Goal: Find specific page/section: Find specific page/section

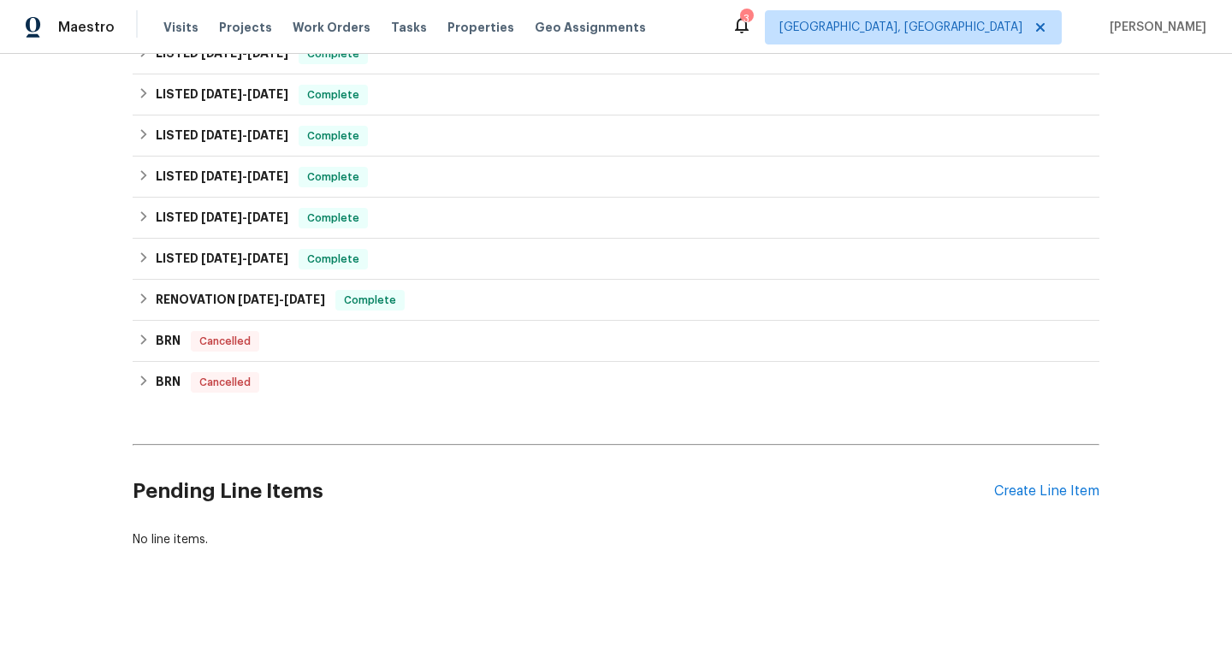
scroll to position [379, 0]
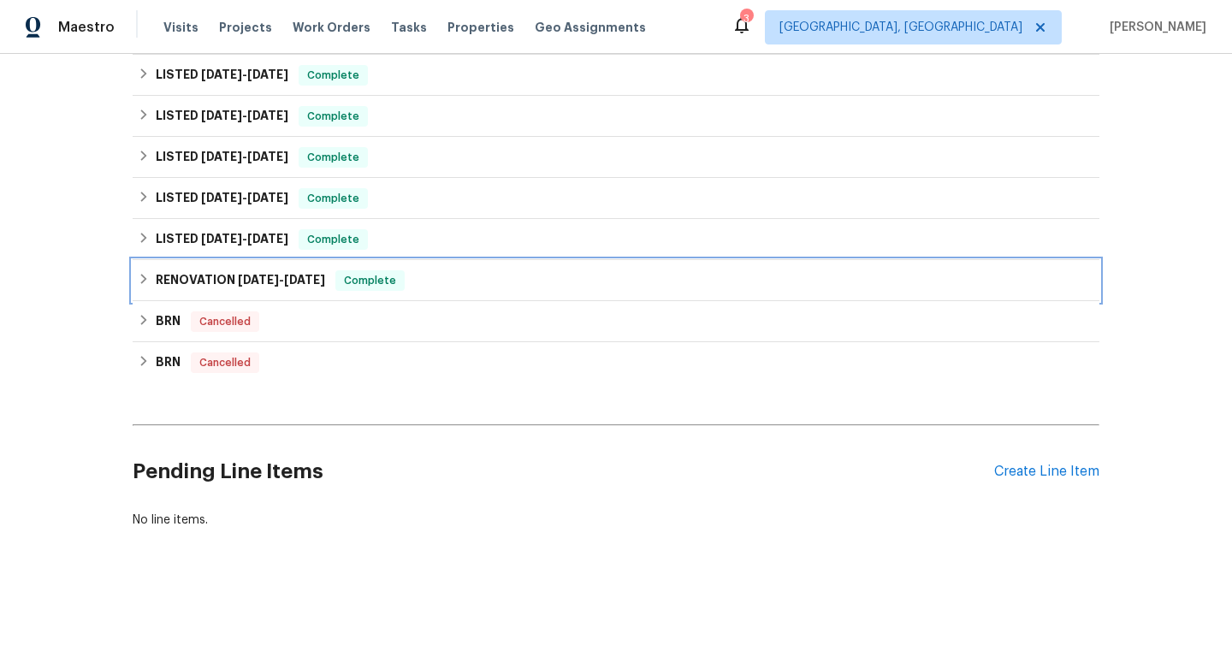
click at [140, 282] on icon at bounding box center [144, 279] width 12 height 12
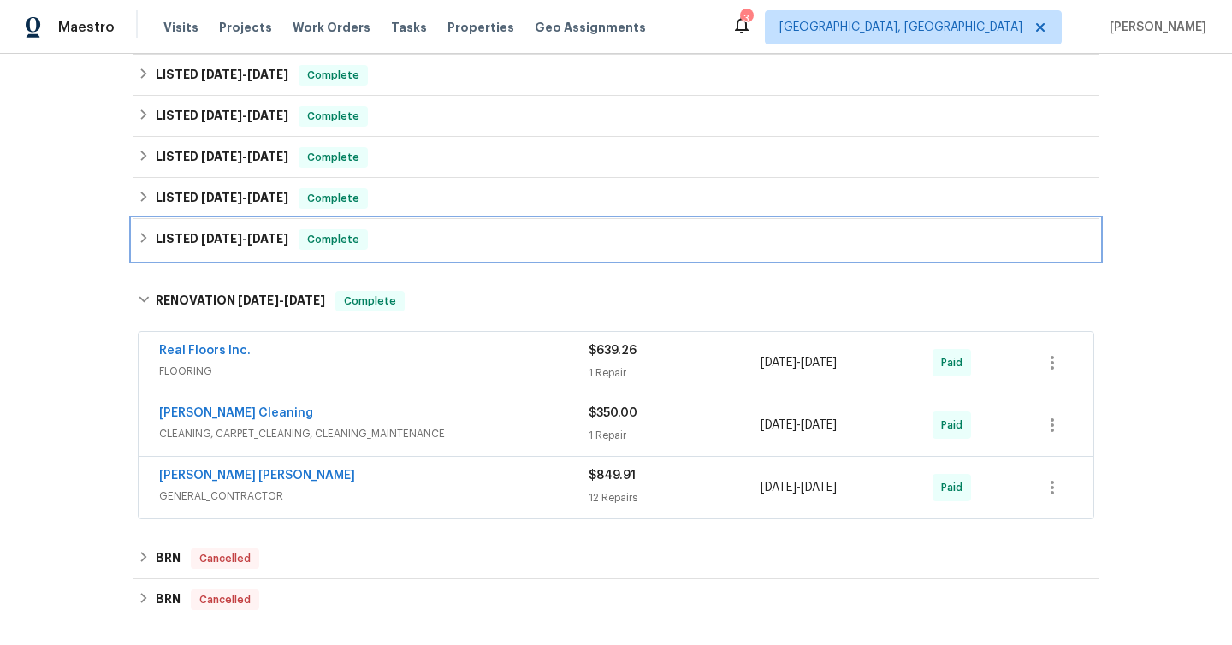
click at [140, 237] on icon at bounding box center [144, 238] width 12 height 12
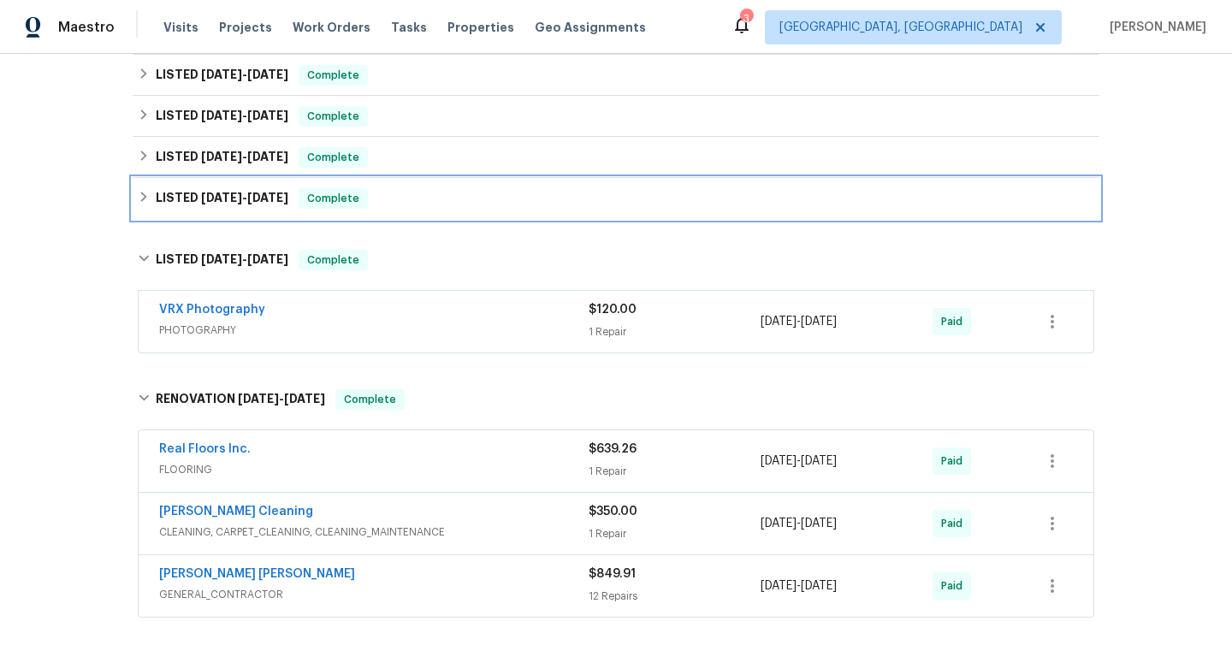
click at [141, 200] on icon at bounding box center [144, 197] width 6 height 10
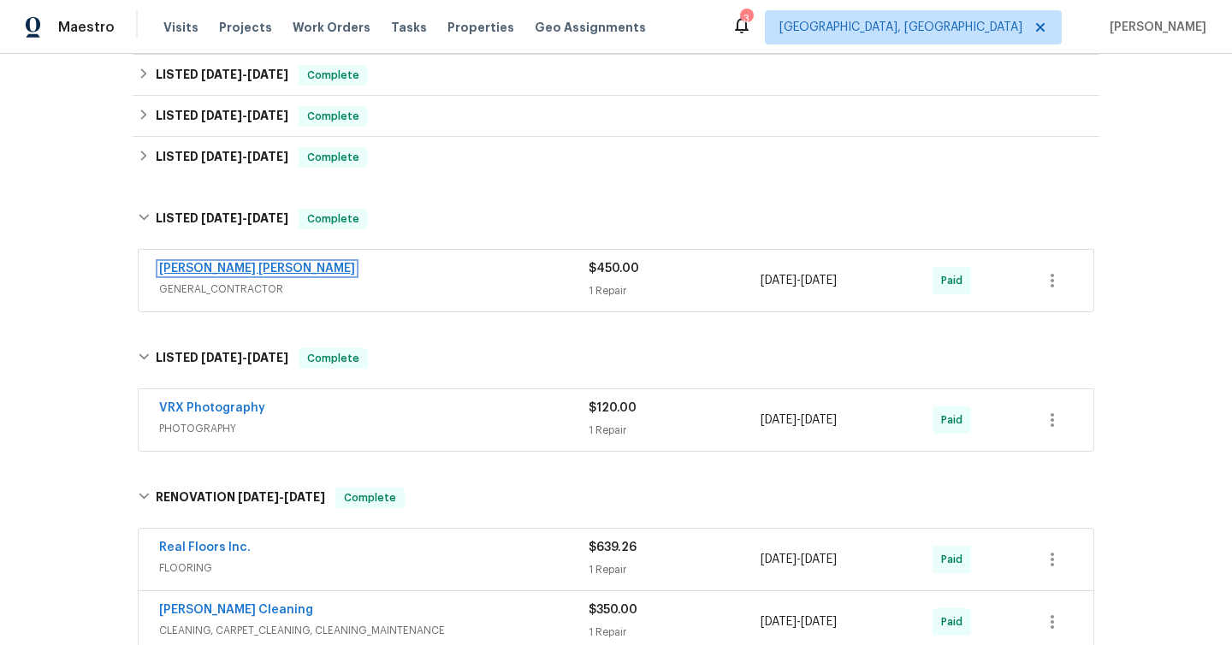
click at [248, 270] on link "[PERSON_NAME] [PERSON_NAME]" at bounding box center [257, 269] width 196 height 12
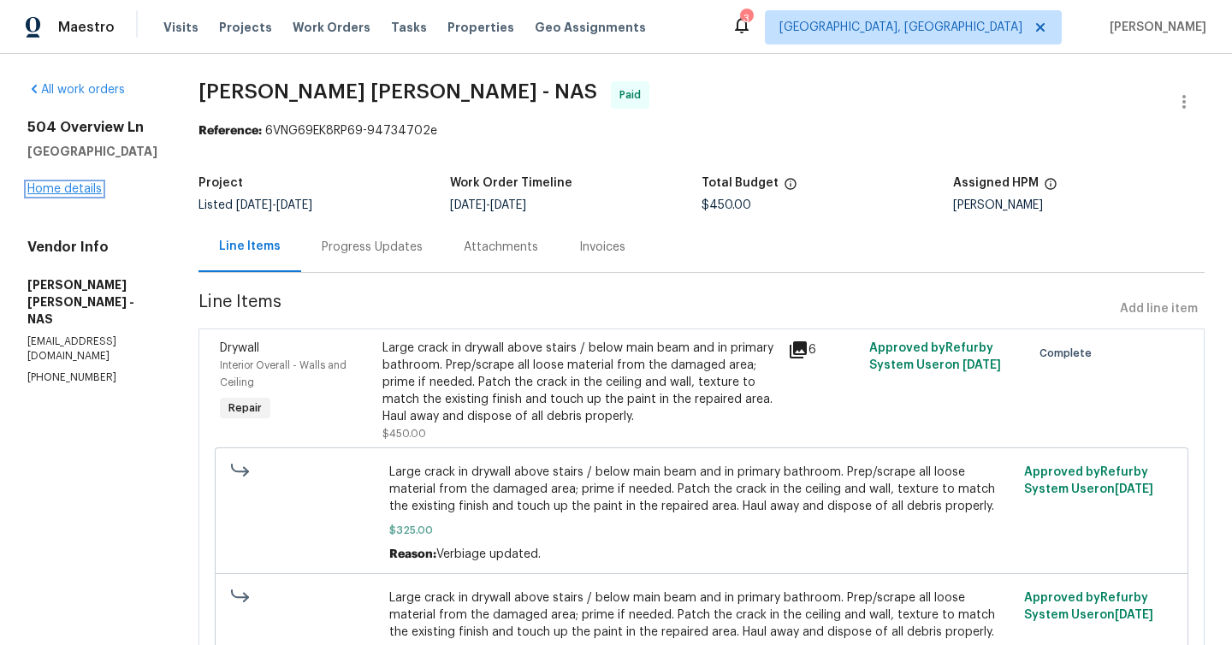
click at [67, 187] on link "Home details" at bounding box center [64, 189] width 74 height 12
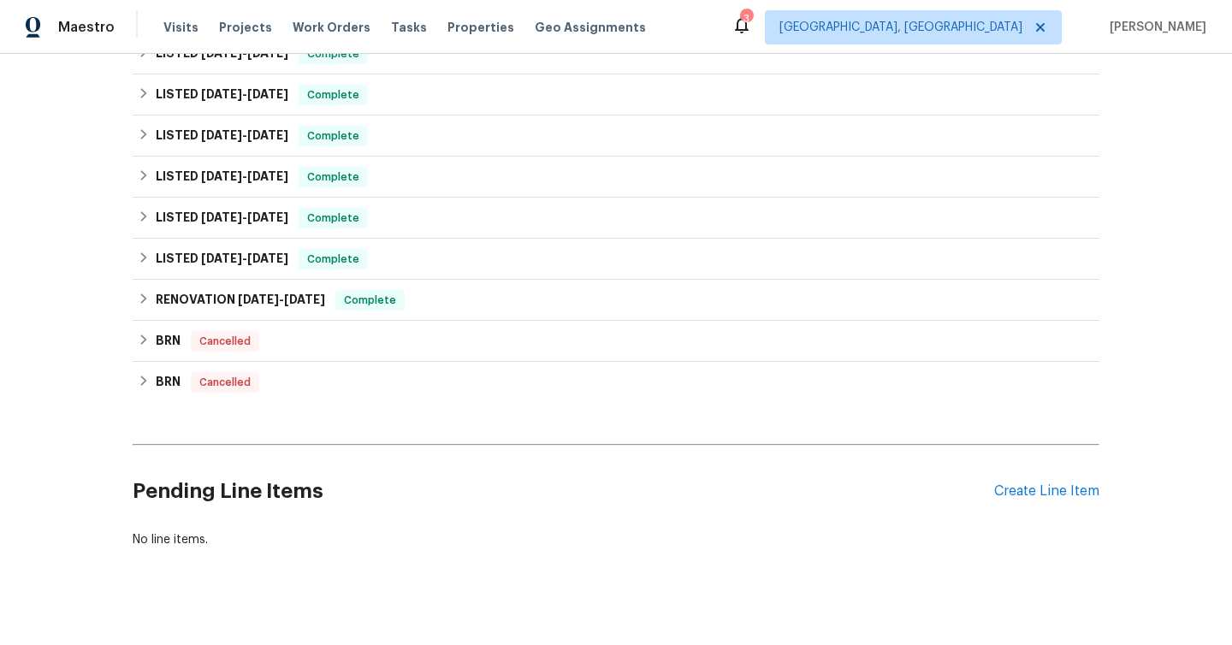
scroll to position [347, 0]
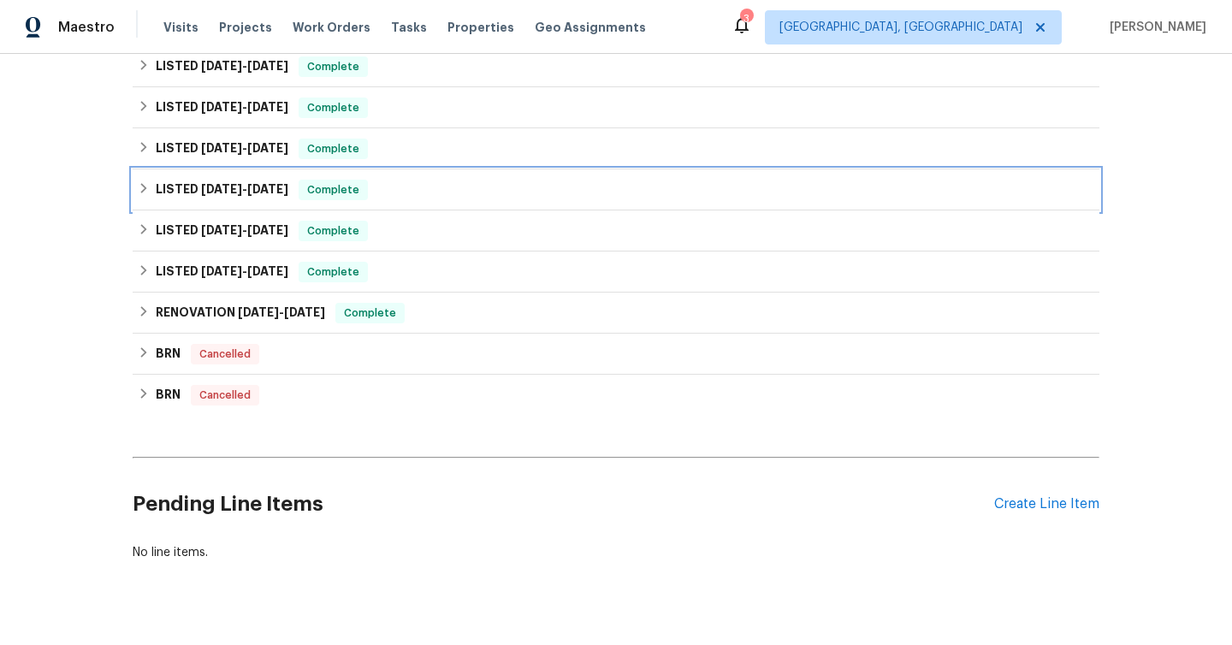
click at [145, 187] on icon at bounding box center [144, 188] width 12 height 12
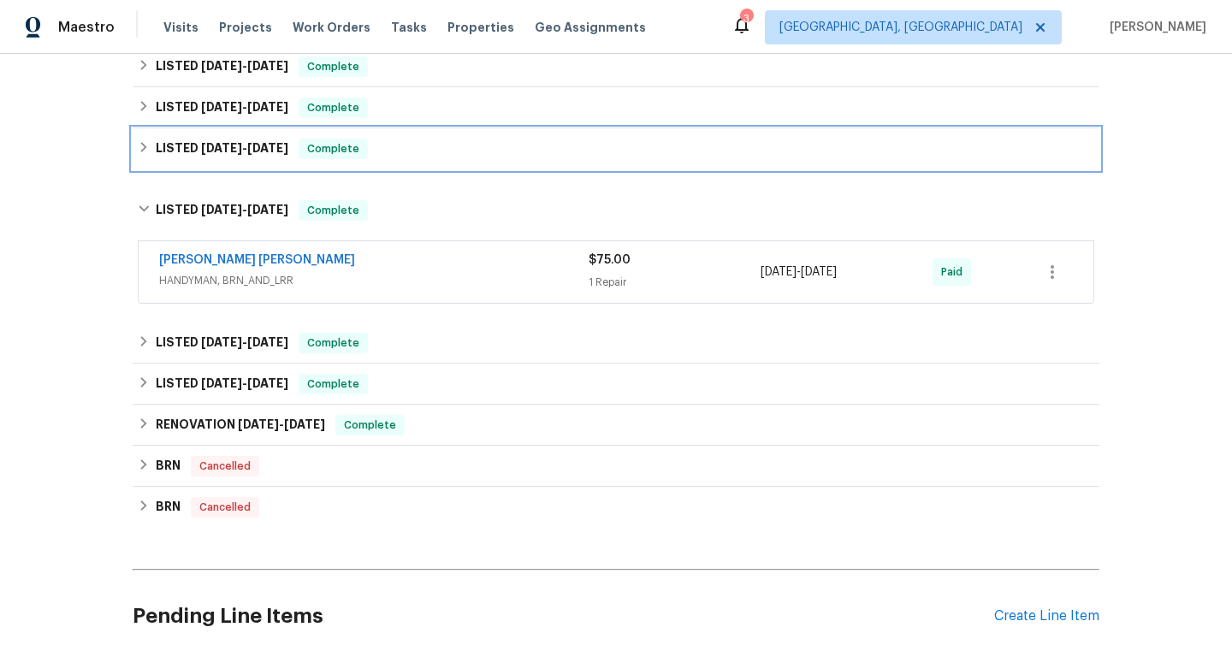
click at [145, 146] on icon at bounding box center [144, 147] width 6 height 10
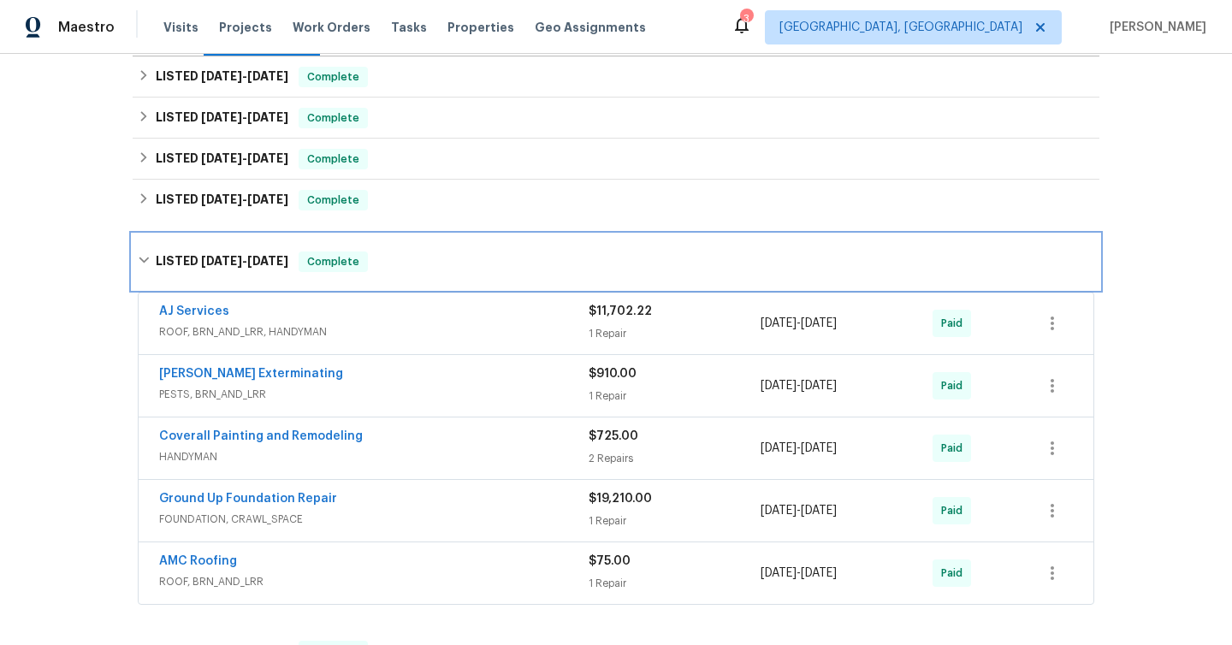
scroll to position [282, 0]
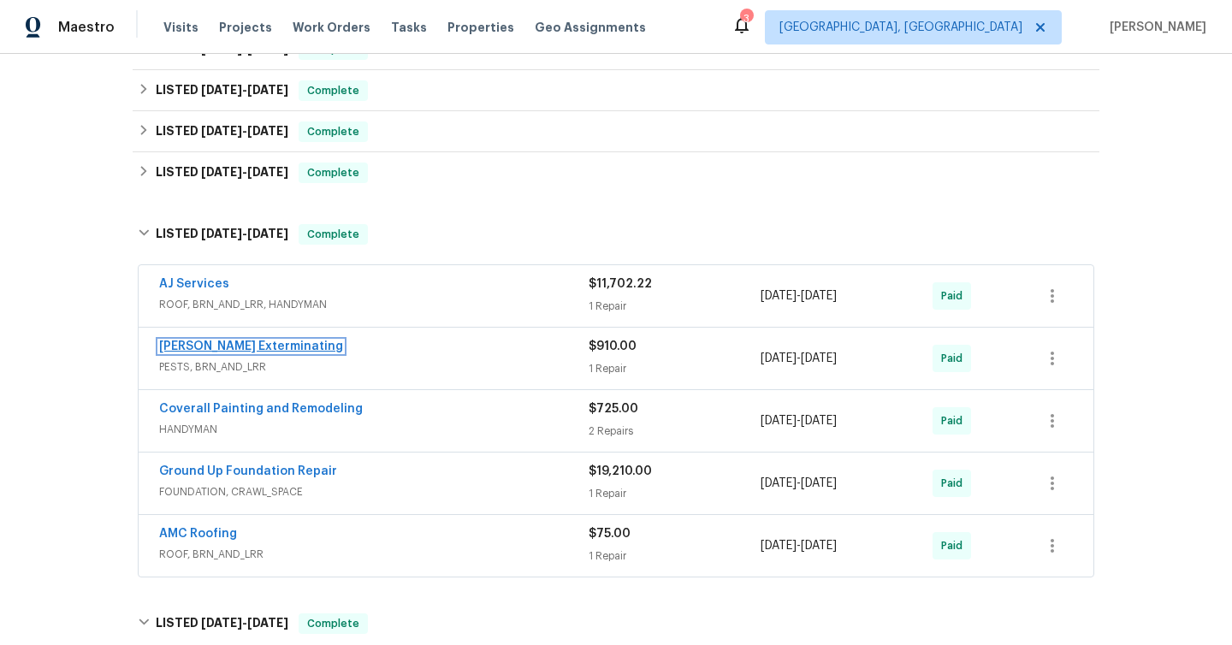
click at [285, 351] on link "[PERSON_NAME] Exterminating" at bounding box center [251, 347] width 184 height 12
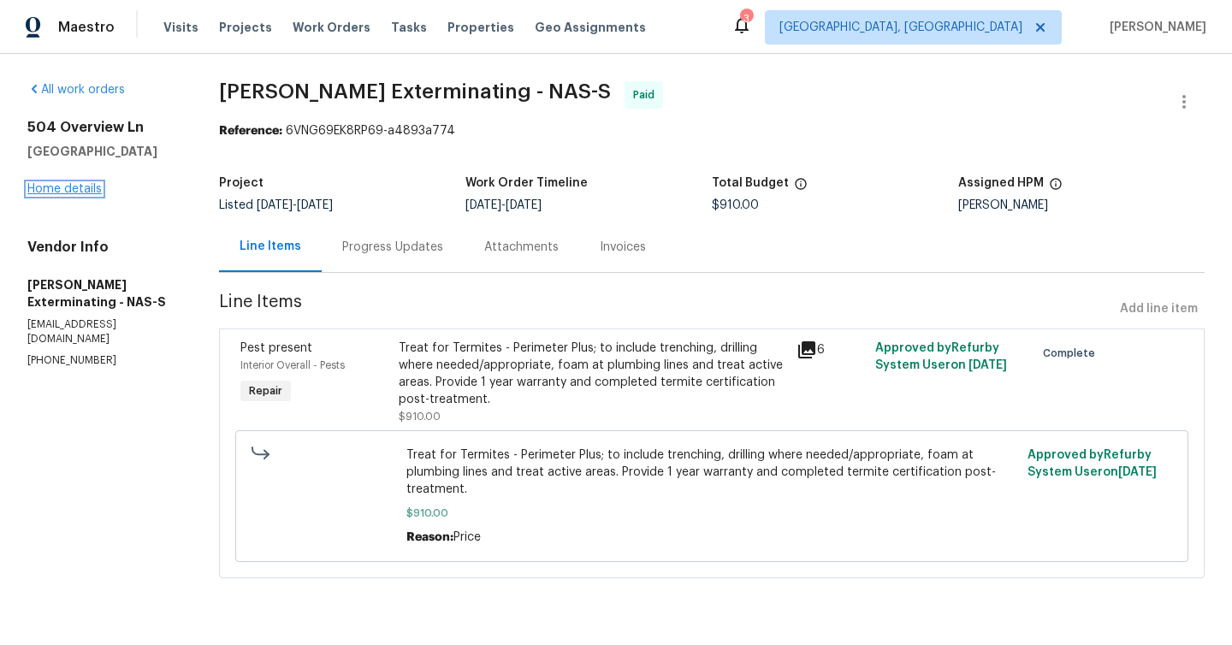
click at [64, 188] on link "Home details" at bounding box center [64, 189] width 74 height 12
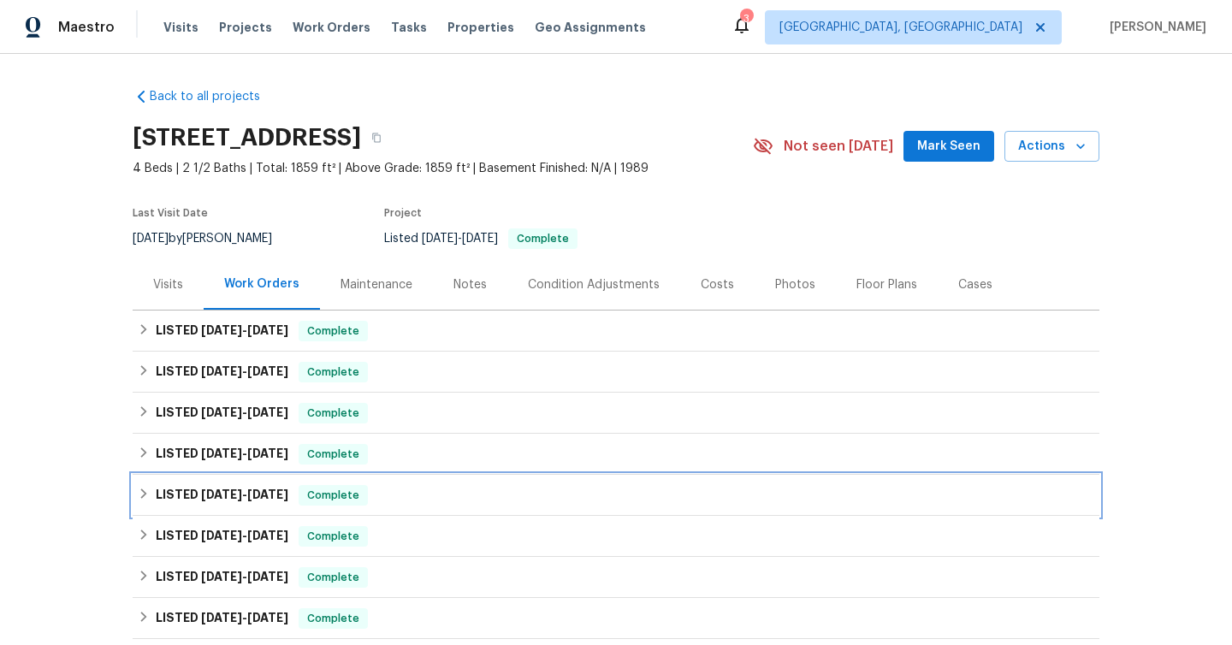
click at [144, 493] on icon at bounding box center [144, 494] width 6 height 10
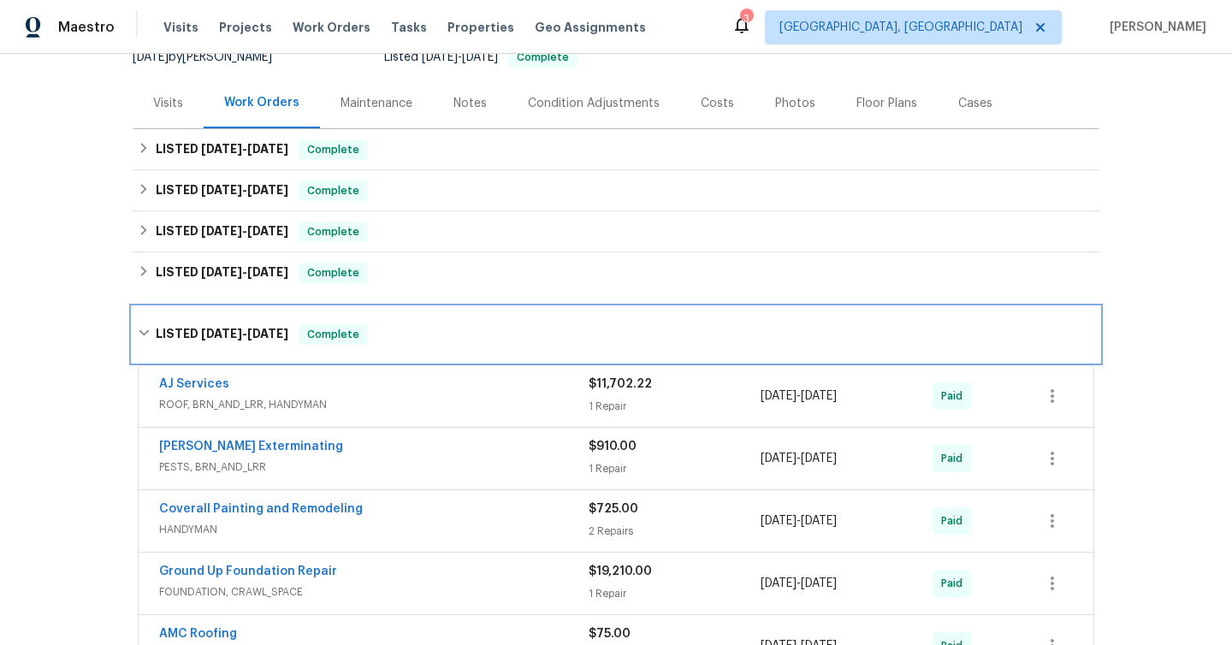
scroll to position [164, 0]
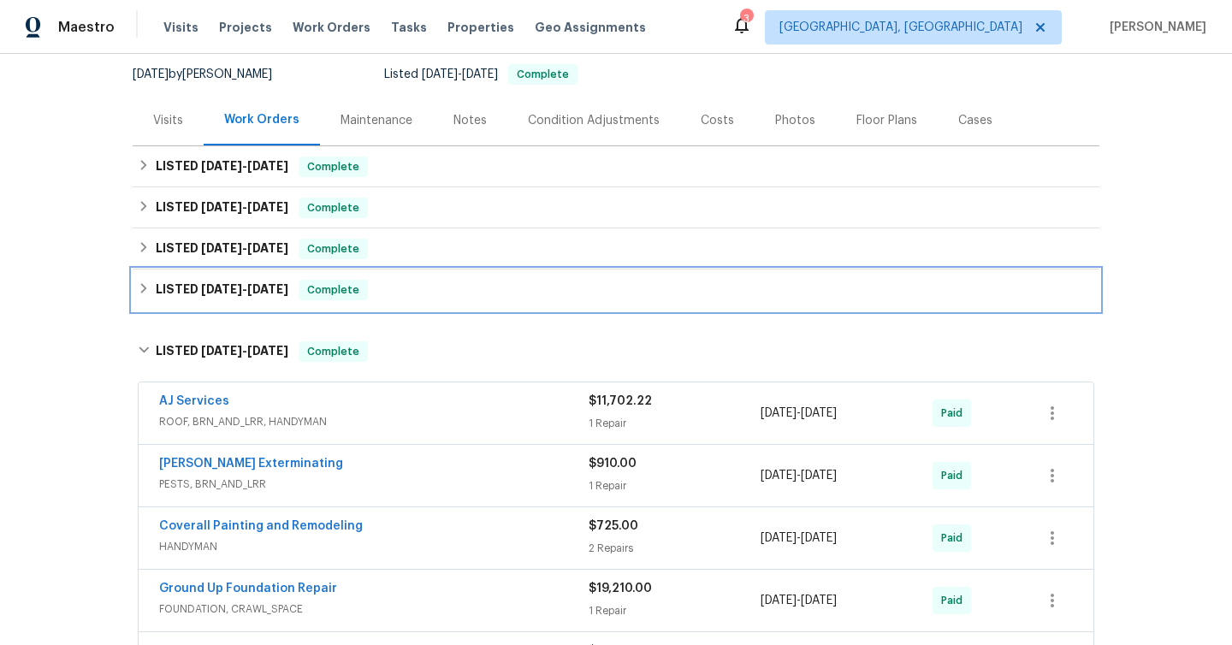
click at [144, 288] on icon at bounding box center [144, 288] width 6 height 10
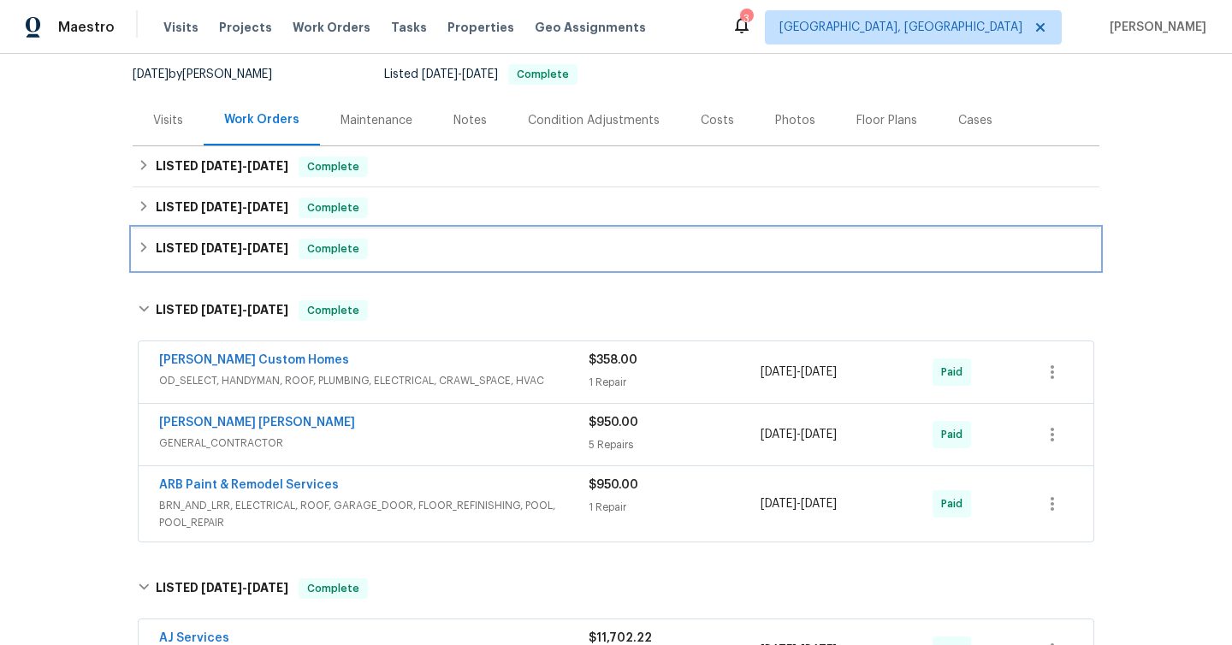
click at [142, 247] on icon at bounding box center [144, 247] width 12 height 12
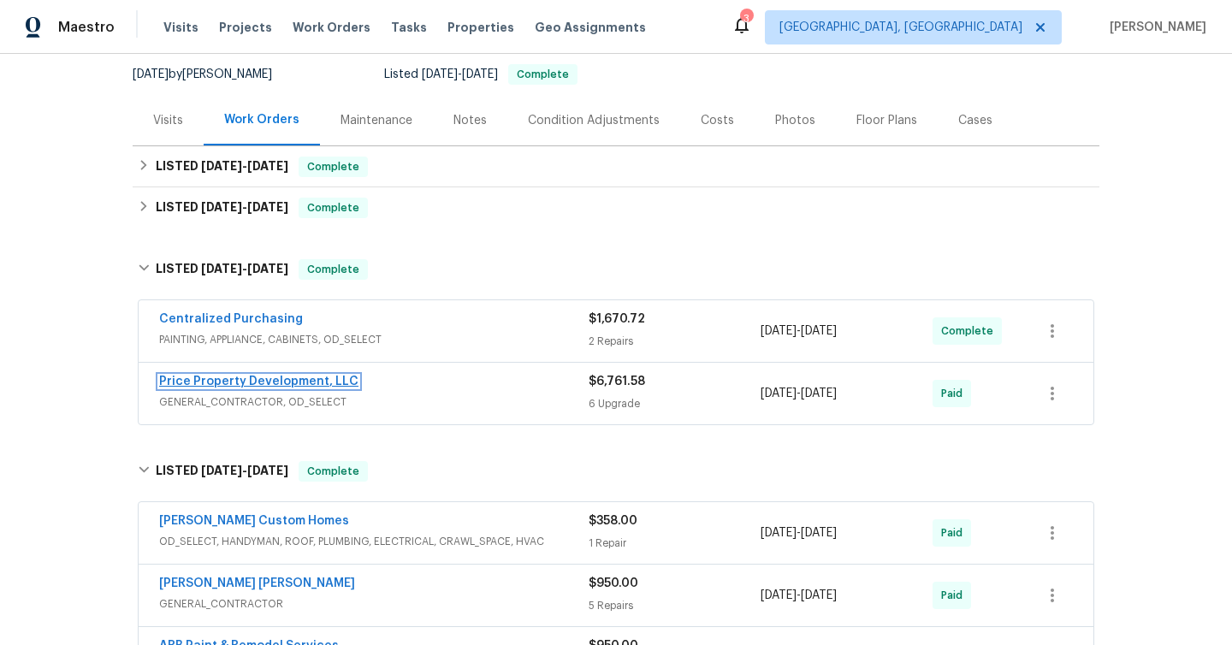
click at [295, 383] on link "Price Property Development, LLC" at bounding box center [258, 382] width 199 height 12
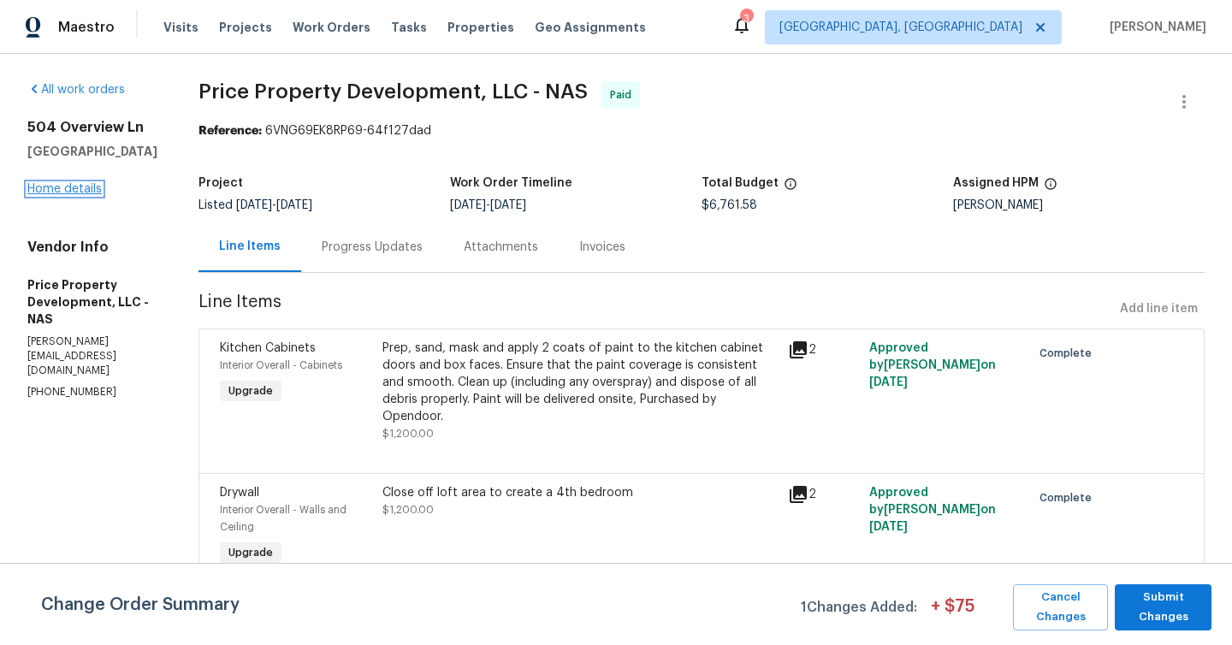
click at [65, 193] on link "Home details" at bounding box center [64, 189] width 74 height 12
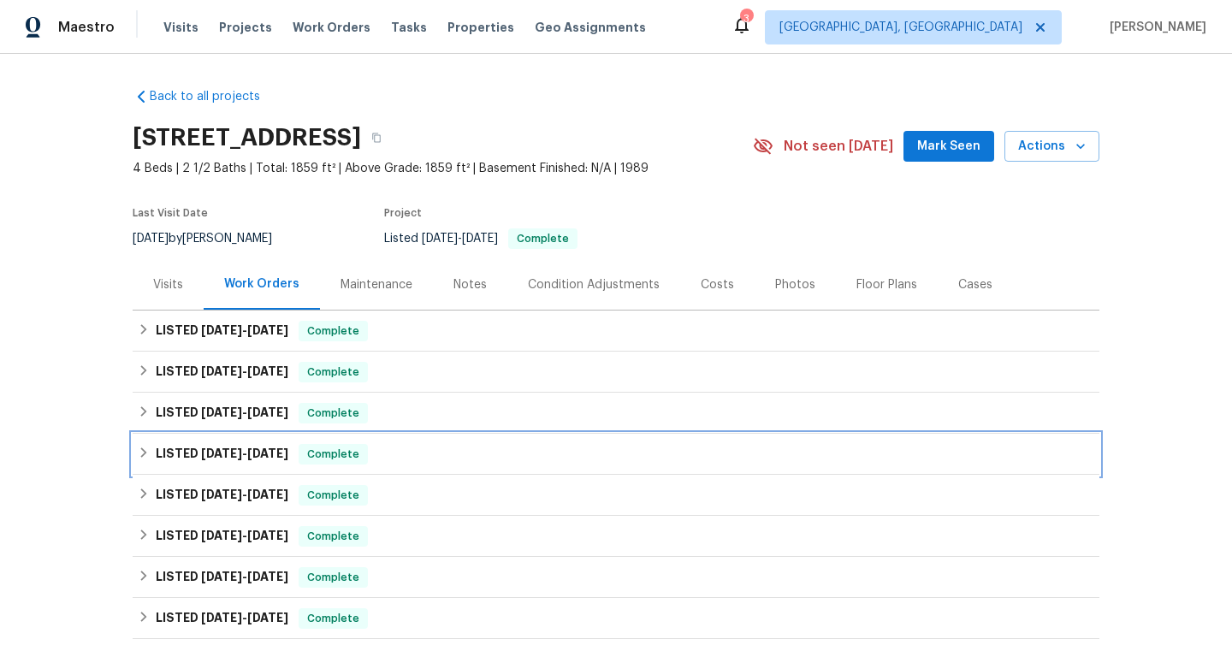
click at [151, 451] on div "LISTED [DATE] - [DATE] Complete" at bounding box center [616, 454] width 957 height 21
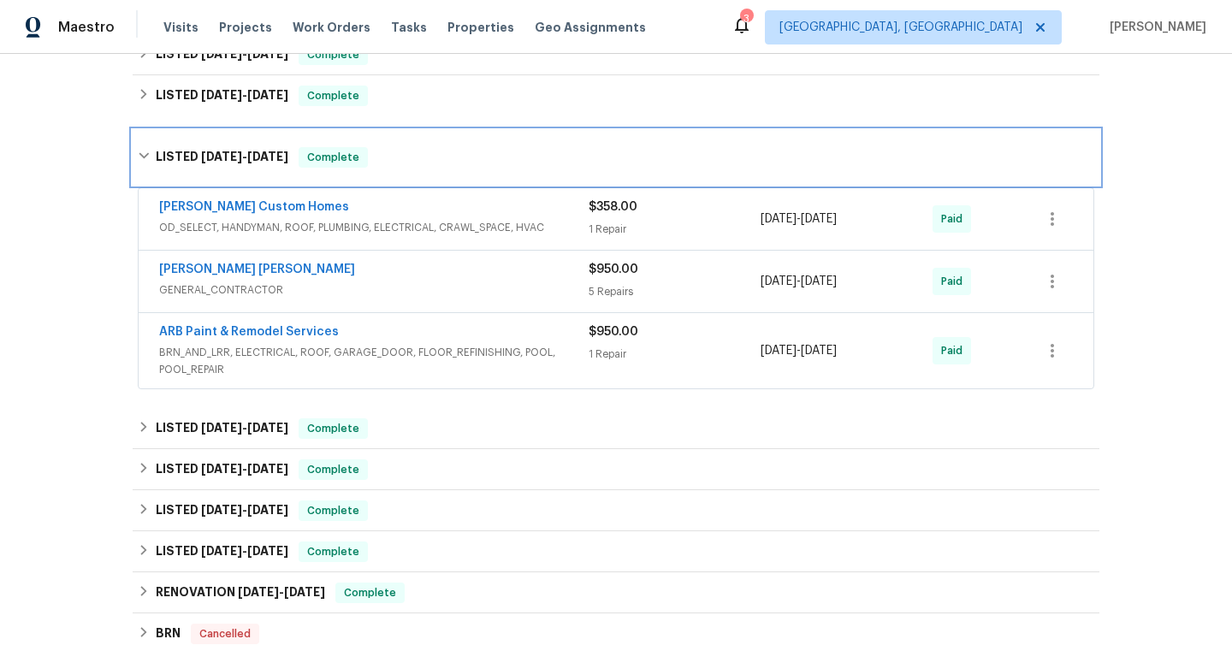
scroll to position [335, 0]
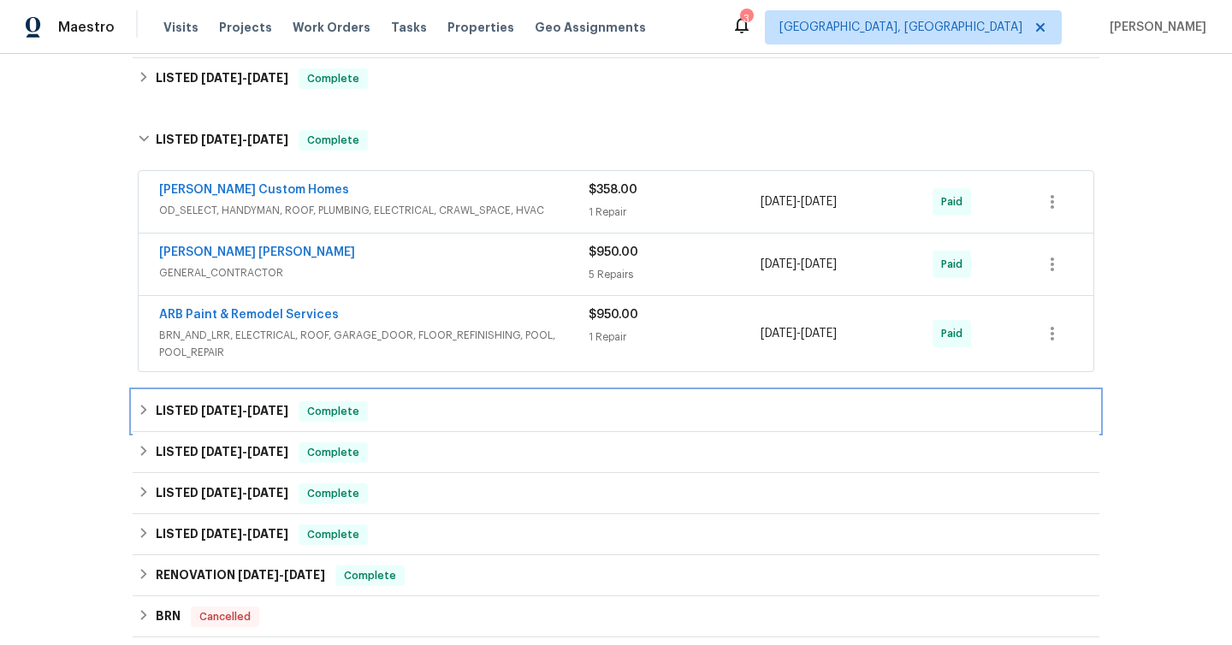
click at [137, 408] on div "LISTED [DATE] - [DATE] Complete" at bounding box center [616, 411] width 967 height 41
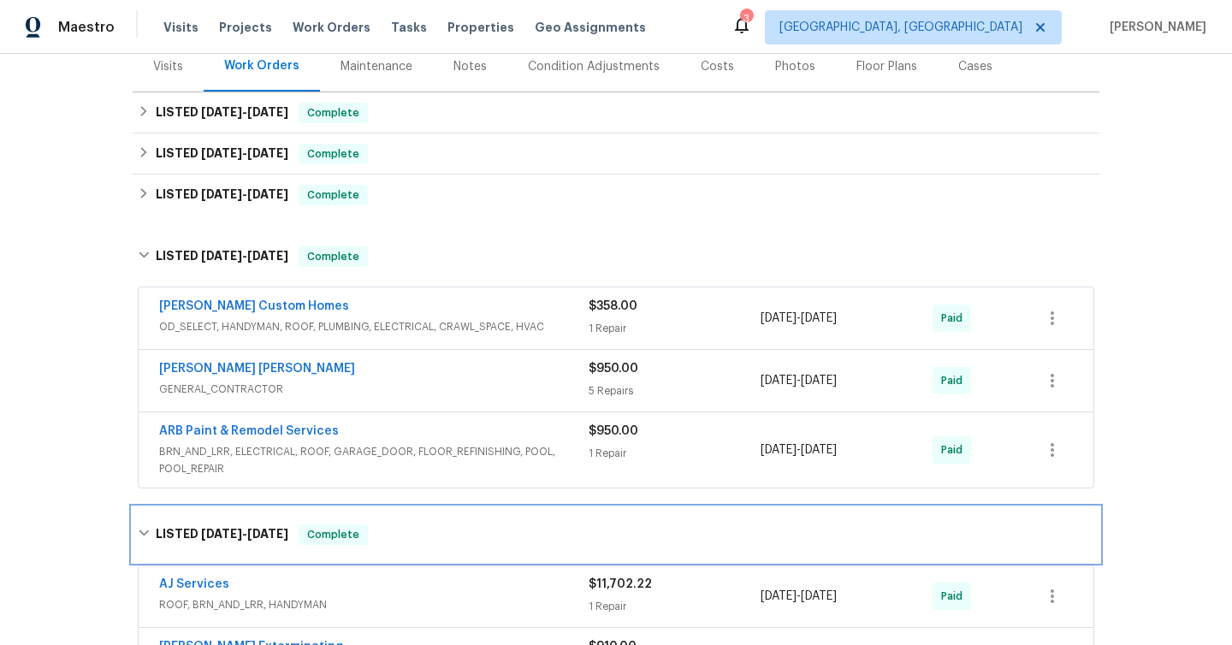
scroll to position [143, 0]
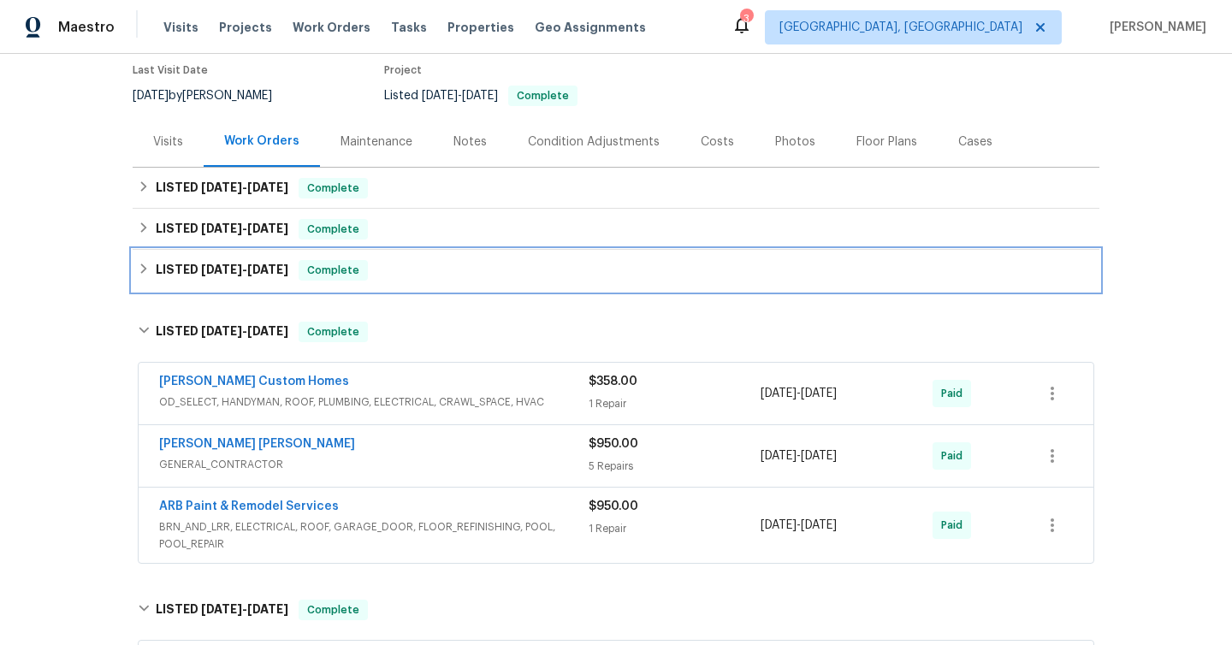
click at [140, 272] on icon at bounding box center [144, 269] width 12 height 12
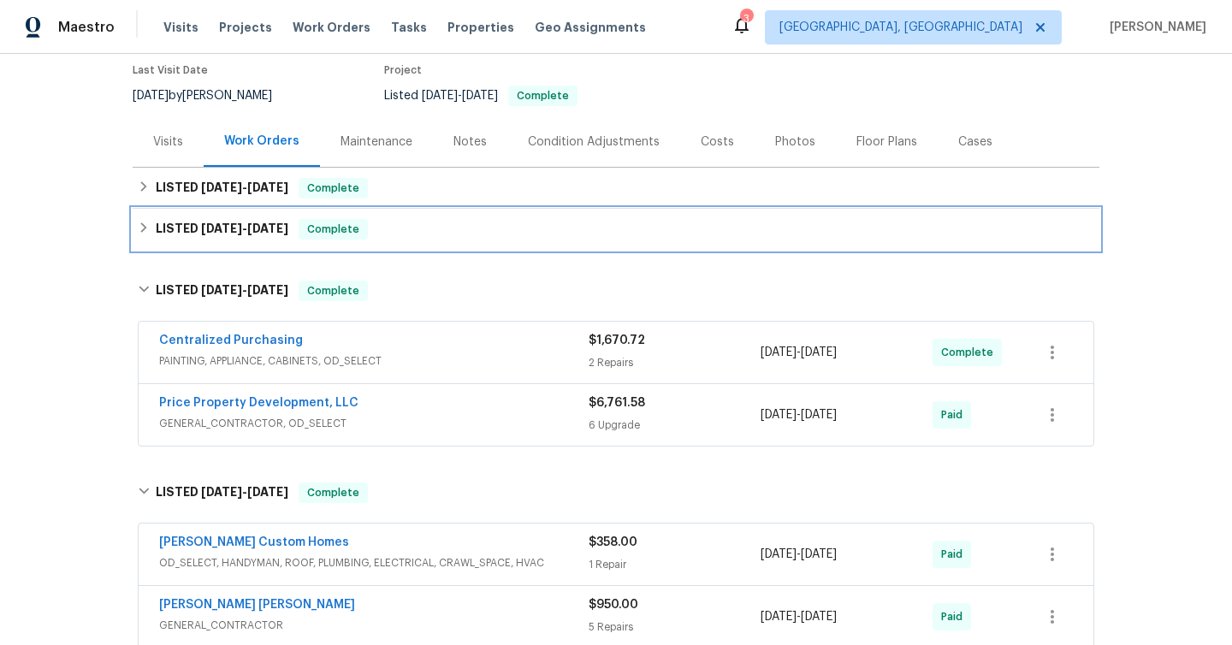
click at [139, 229] on icon at bounding box center [144, 228] width 12 height 12
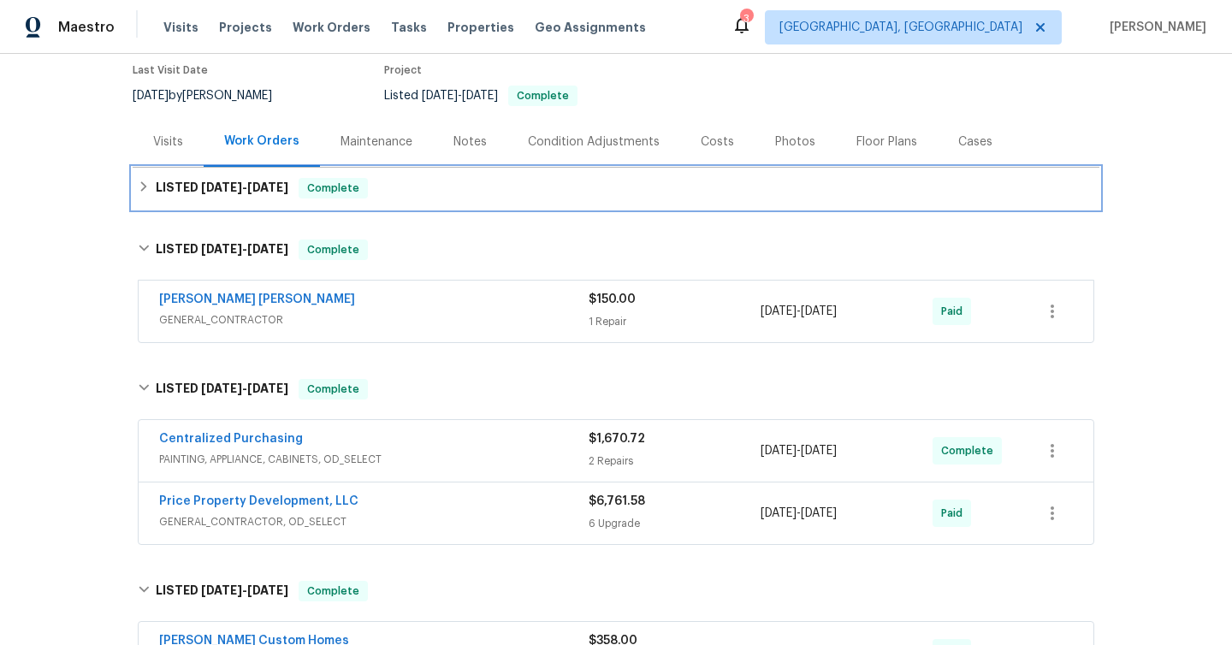
click at [142, 182] on icon at bounding box center [144, 187] width 12 height 12
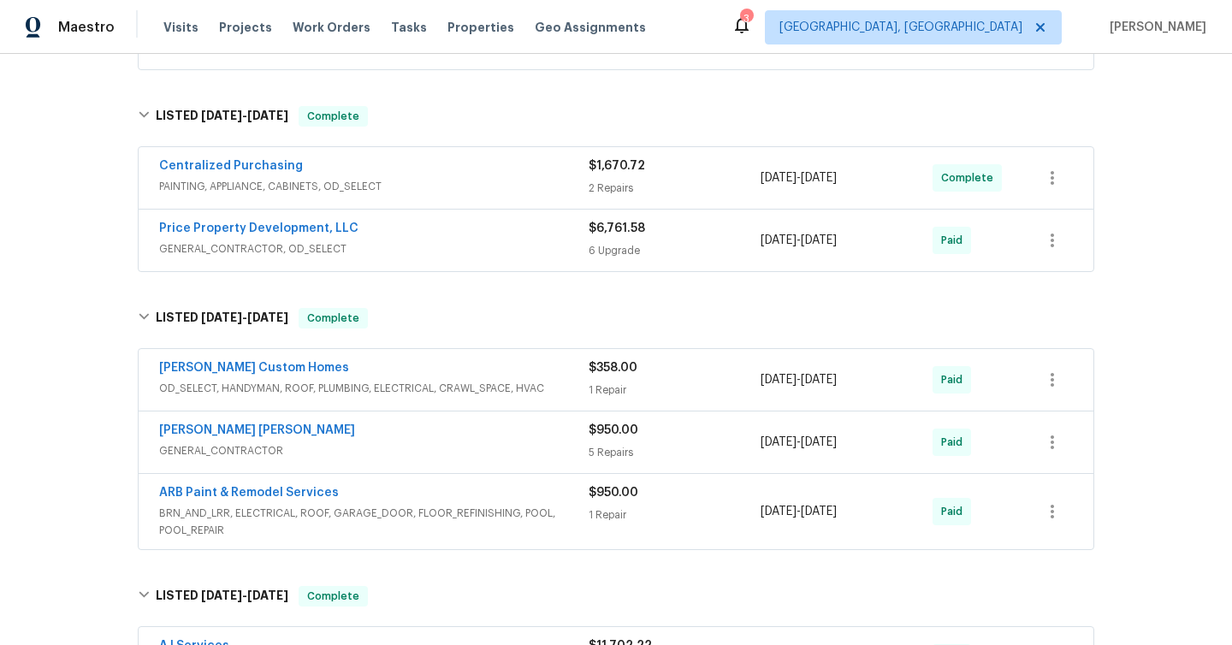
scroll to position [538, 0]
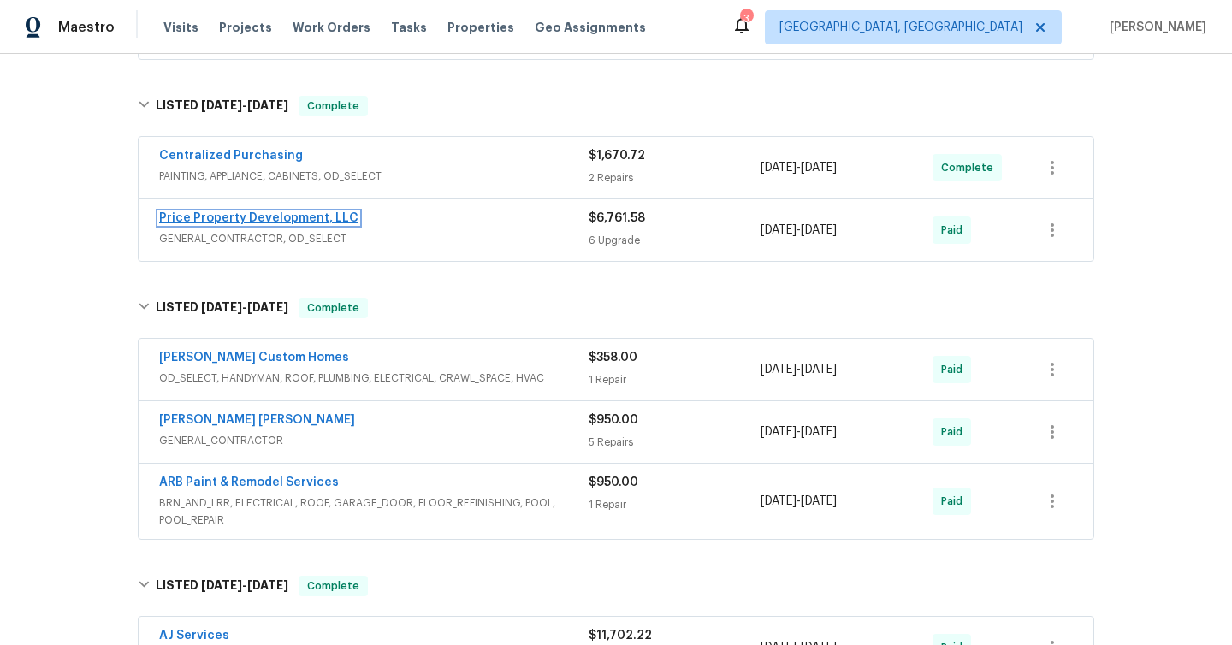
click at [245, 223] on link "Price Property Development, LLC" at bounding box center [258, 218] width 199 height 12
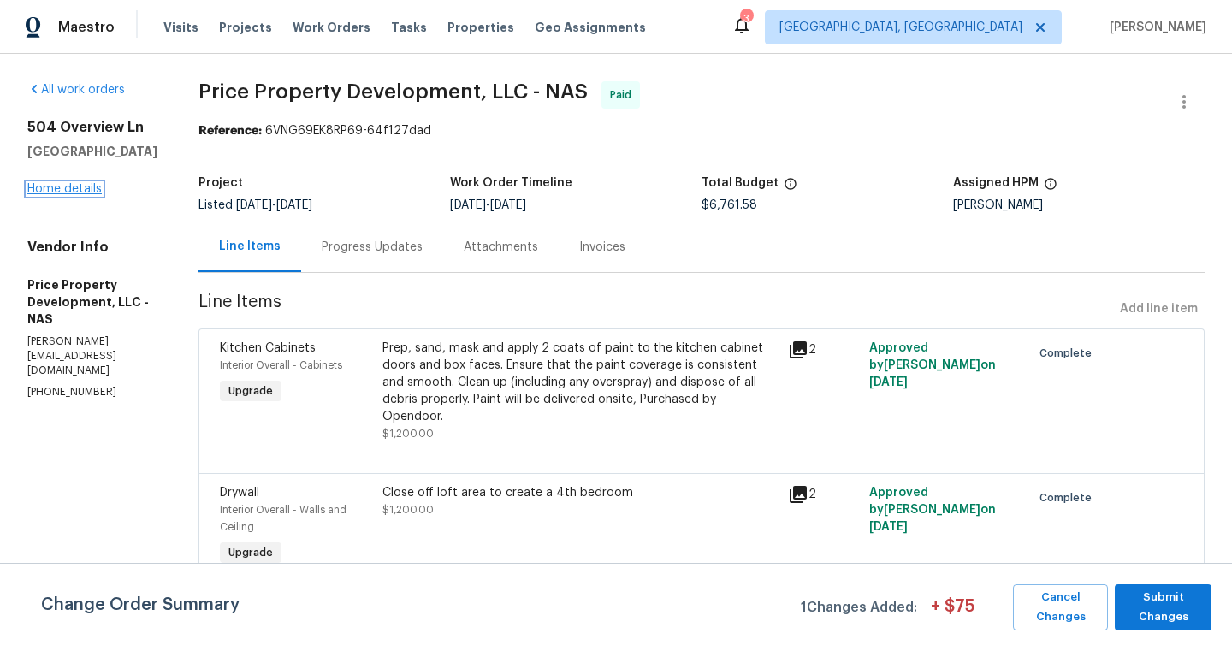
click at [90, 193] on link "Home details" at bounding box center [64, 189] width 74 height 12
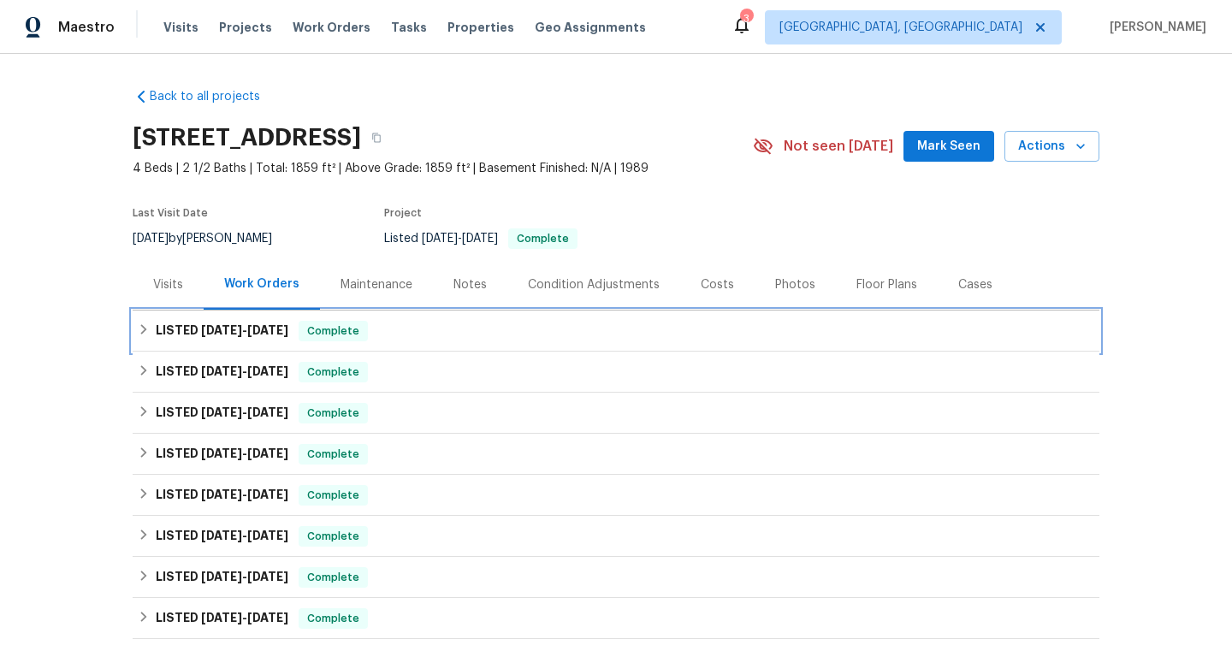
click at [141, 323] on div "LISTED [DATE] - [DATE] Complete" at bounding box center [616, 331] width 957 height 21
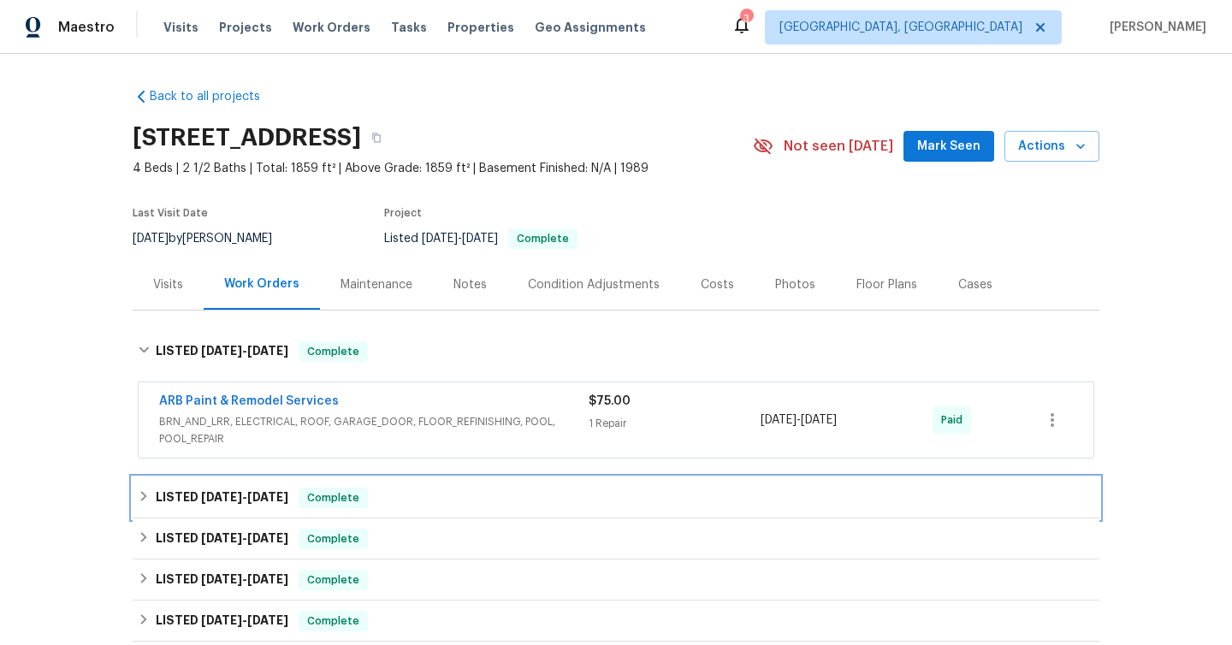
click at [143, 496] on icon at bounding box center [144, 496] width 12 height 12
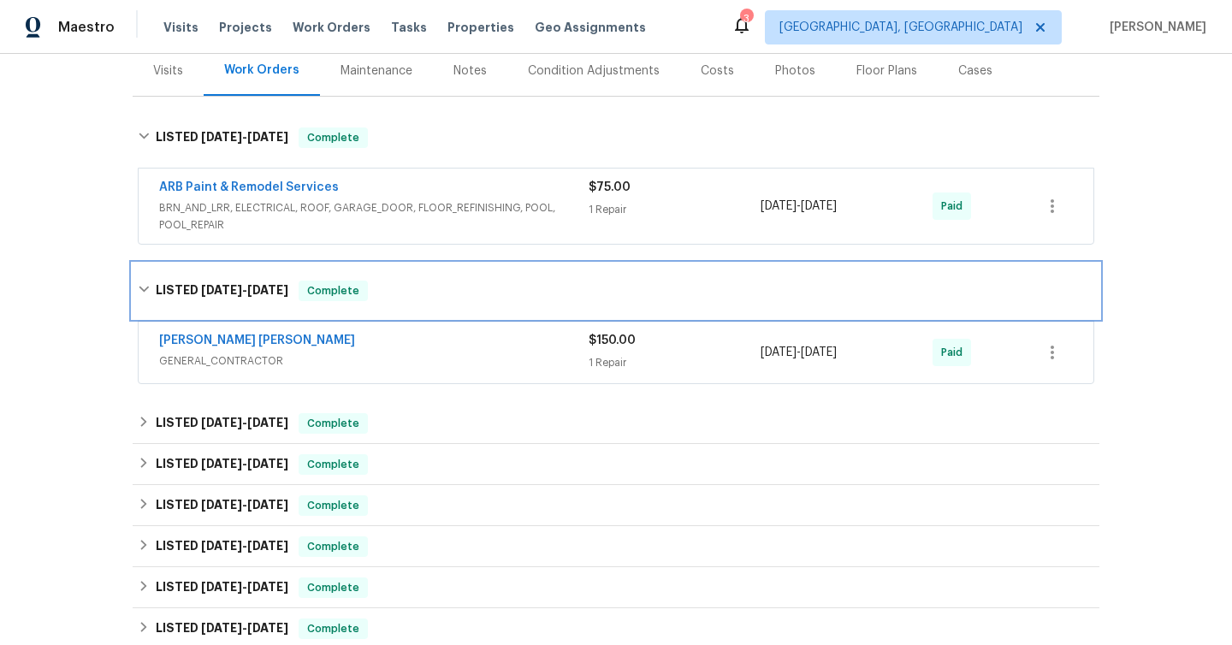
scroll to position [321, 0]
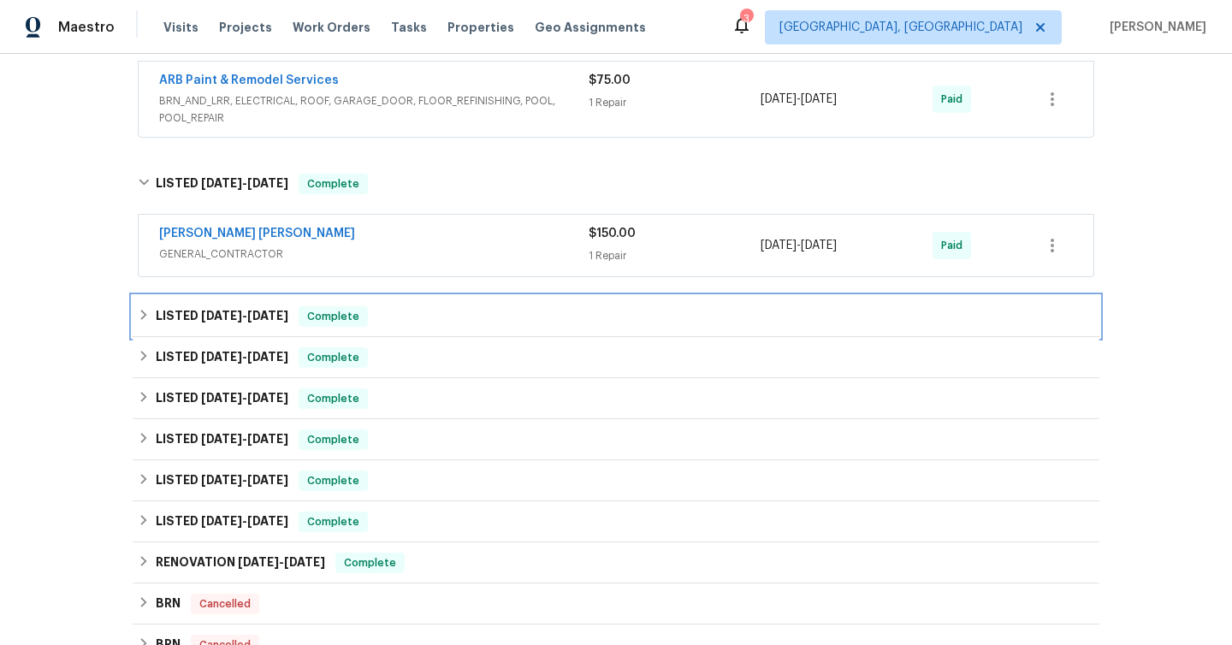
click at [149, 319] on icon at bounding box center [144, 315] width 12 height 12
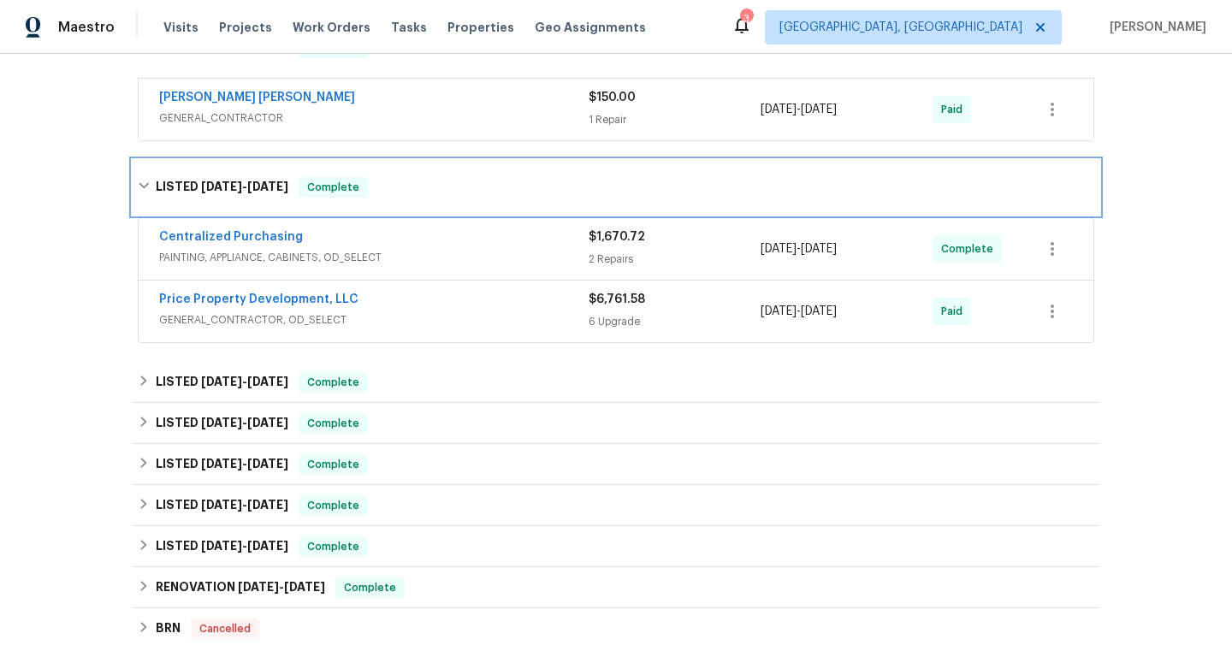
scroll to position [459, 0]
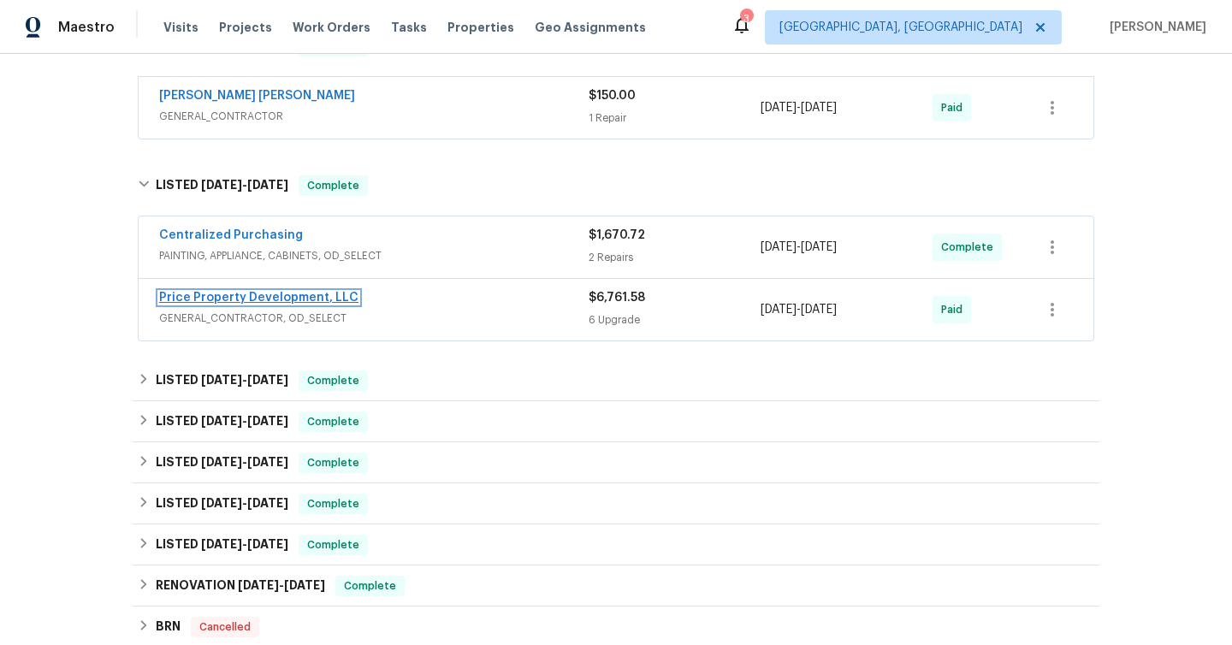
click at [229, 296] on link "Price Property Development, LLC" at bounding box center [258, 298] width 199 height 12
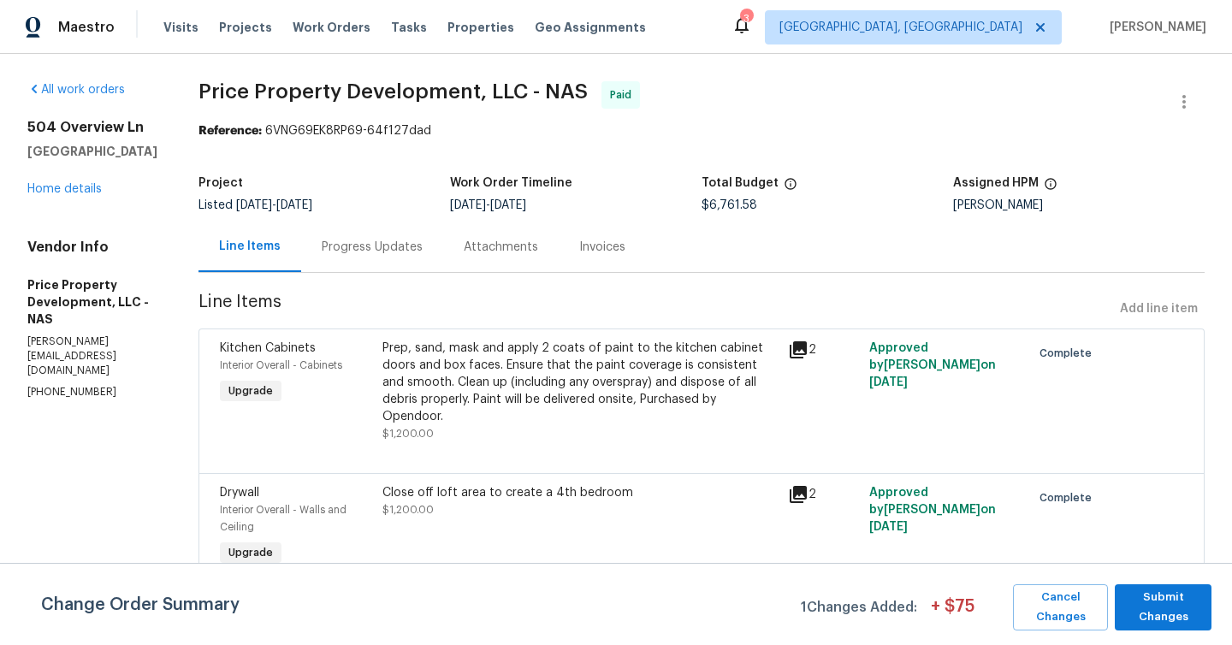
click at [74, 195] on div "[STREET_ADDRESS][PERSON_NAME] Home details" at bounding box center [92, 158] width 130 height 79
click at [75, 187] on link "Home details" at bounding box center [64, 189] width 74 height 12
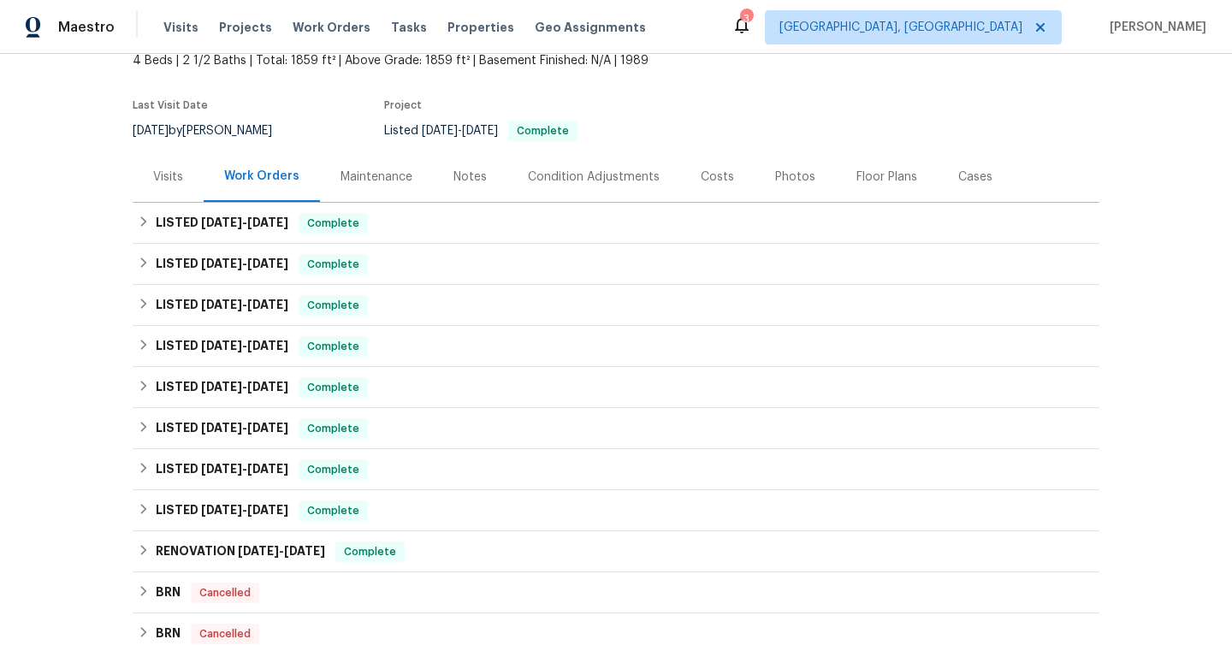
scroll to position [151, 0]
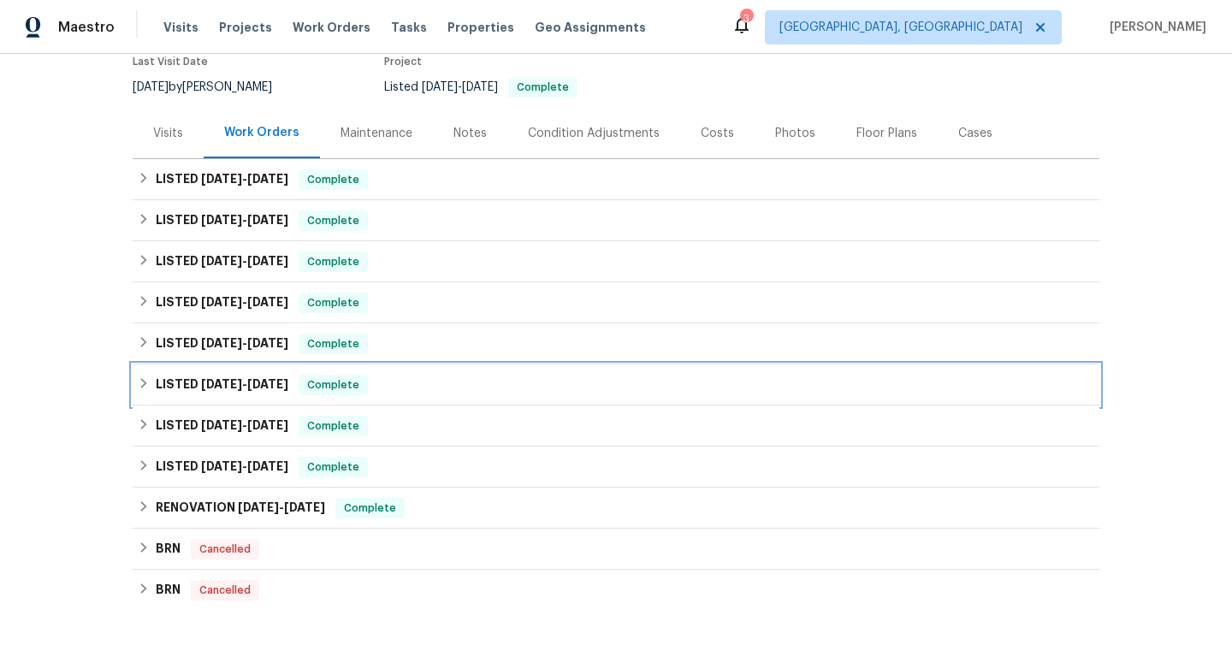
click at [146, 387] on icon at bounding box center [144, 383] width 12 height 12
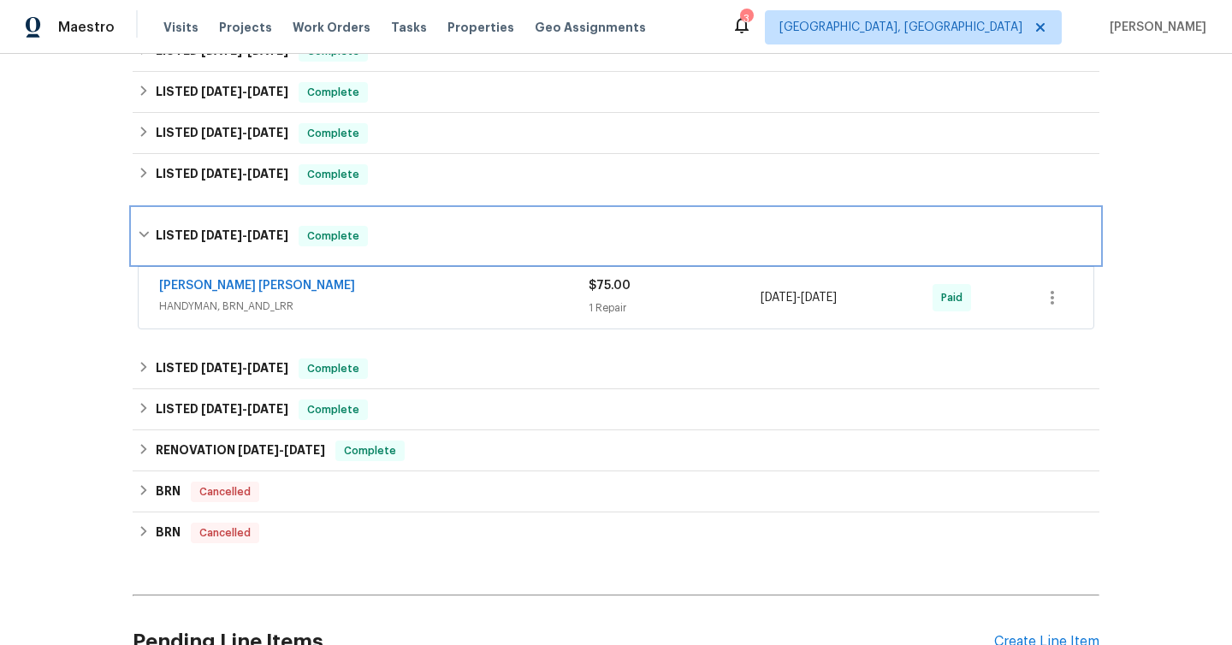
scroll to position [424, 0]
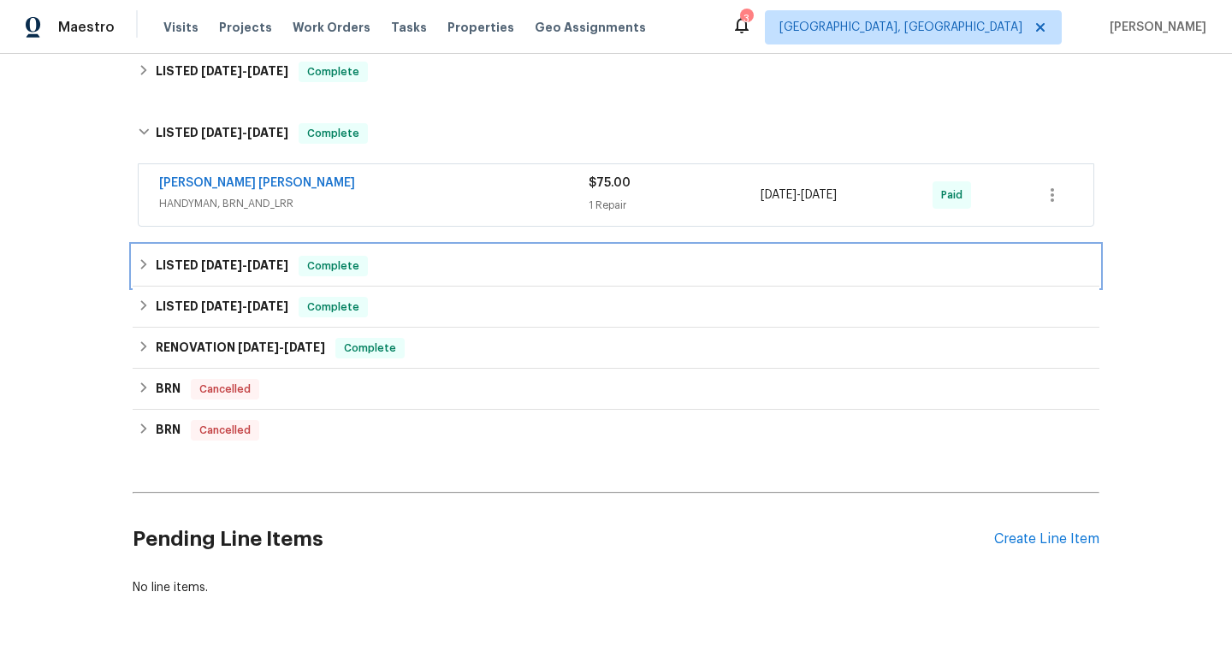
click at [148, 270] on icon at bounding box center [144, 264] width 12 height 12
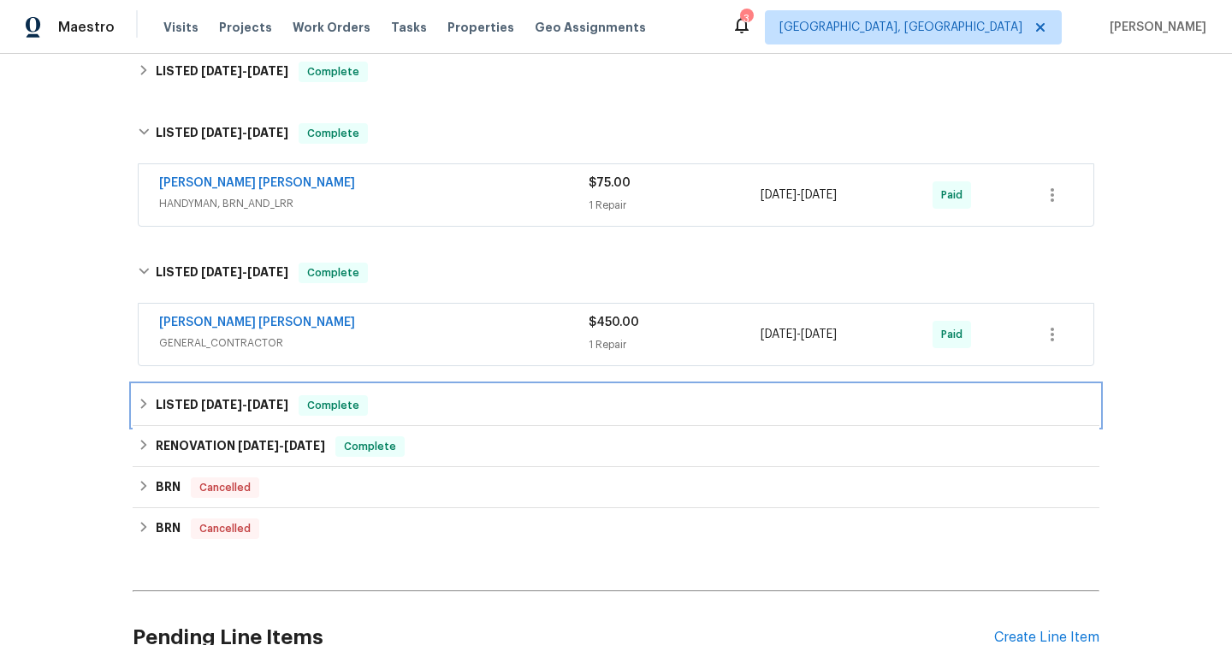
click at [142, 404] on icon at bounding box center [144, 404] width 12 height 12
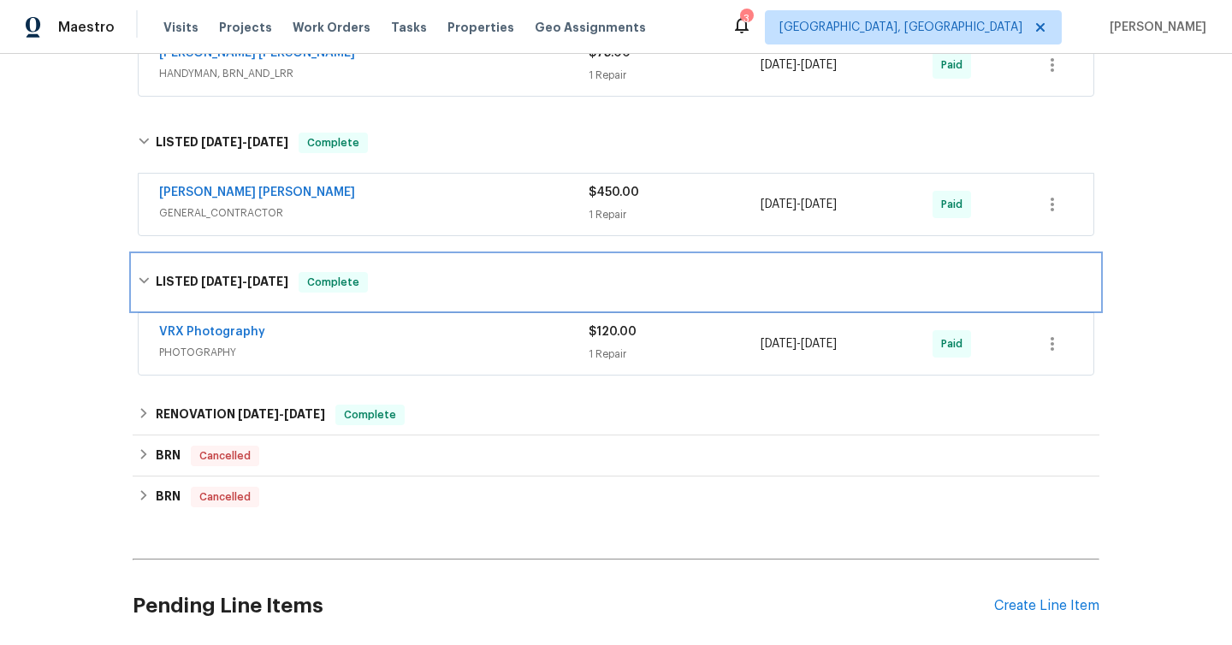
scroll to position [561, 0]
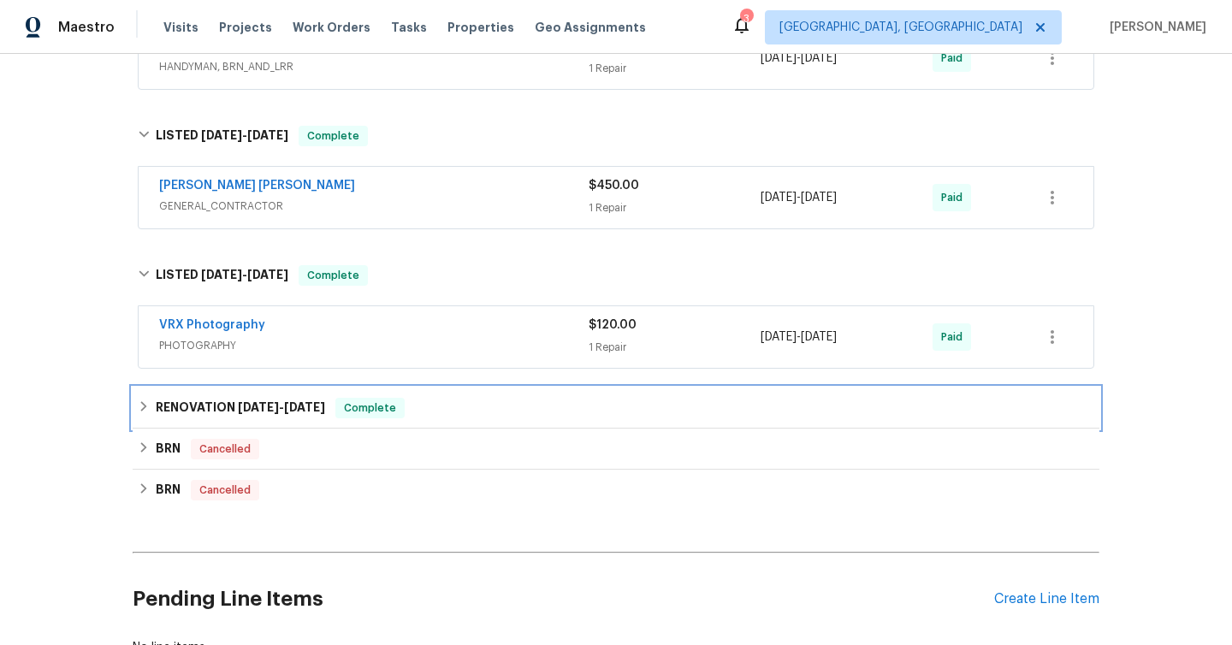
click at [142, 404] on icon at bounding box center [144, 407] width 12 height 12
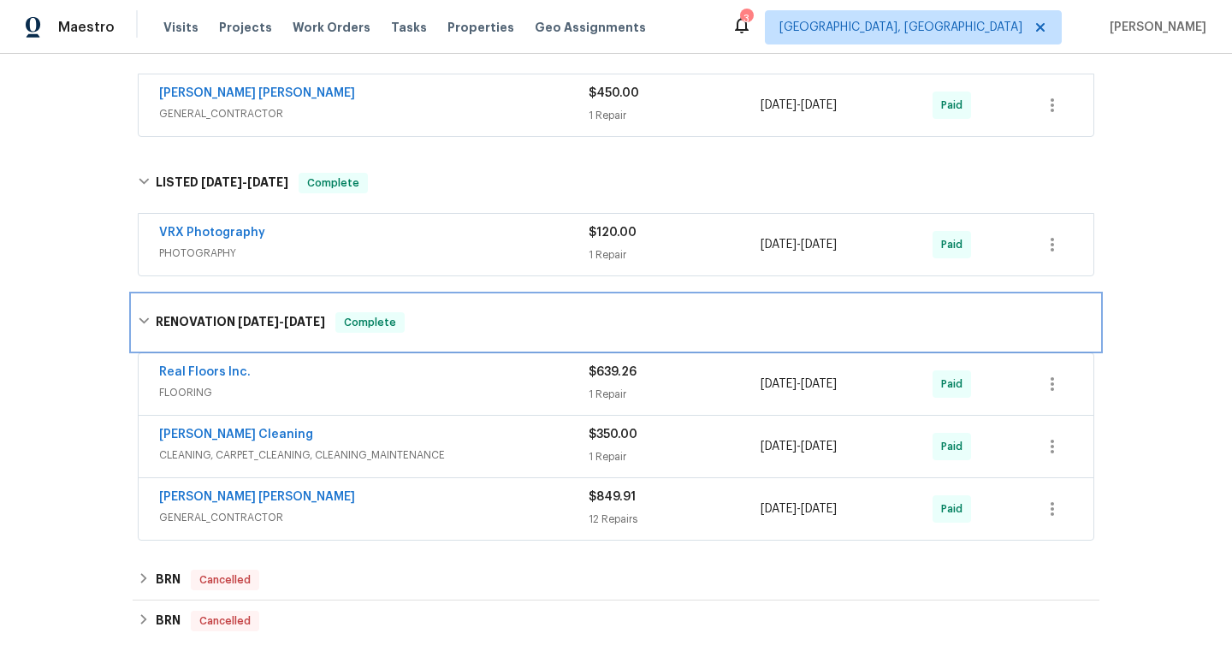
scroll to position [782, 0]
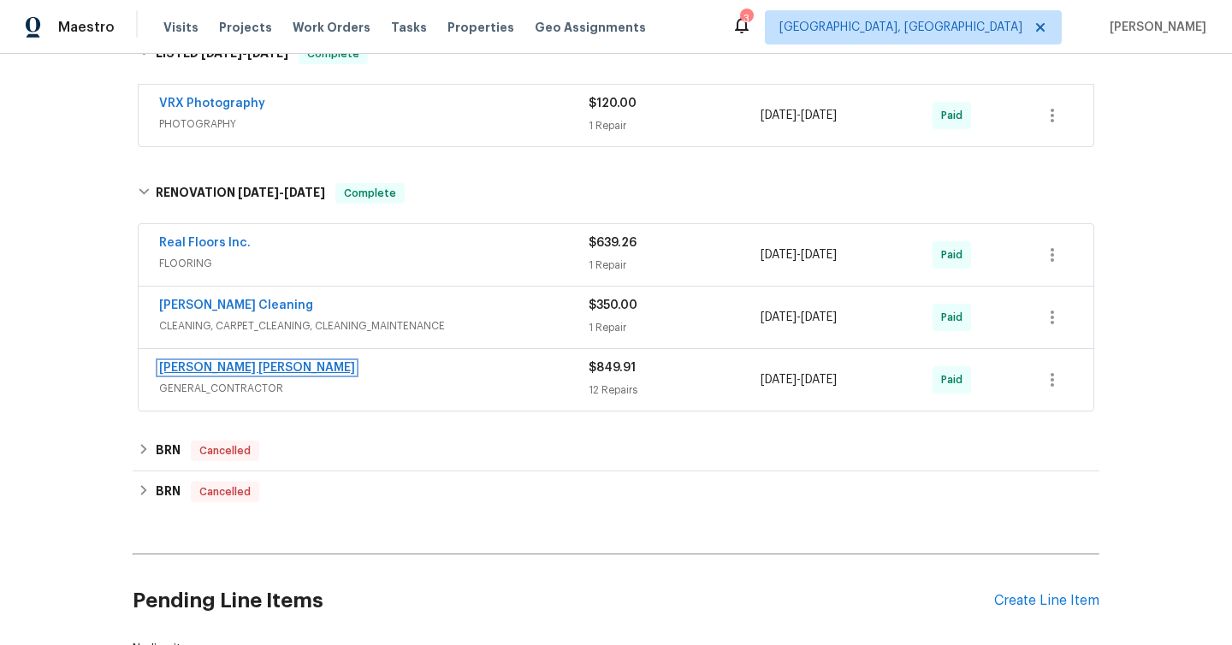
click at [240, 367] on link "[PERSON_NAME] [PERSON_NAME]" at bounding box center [257, 368] width 196 height 12
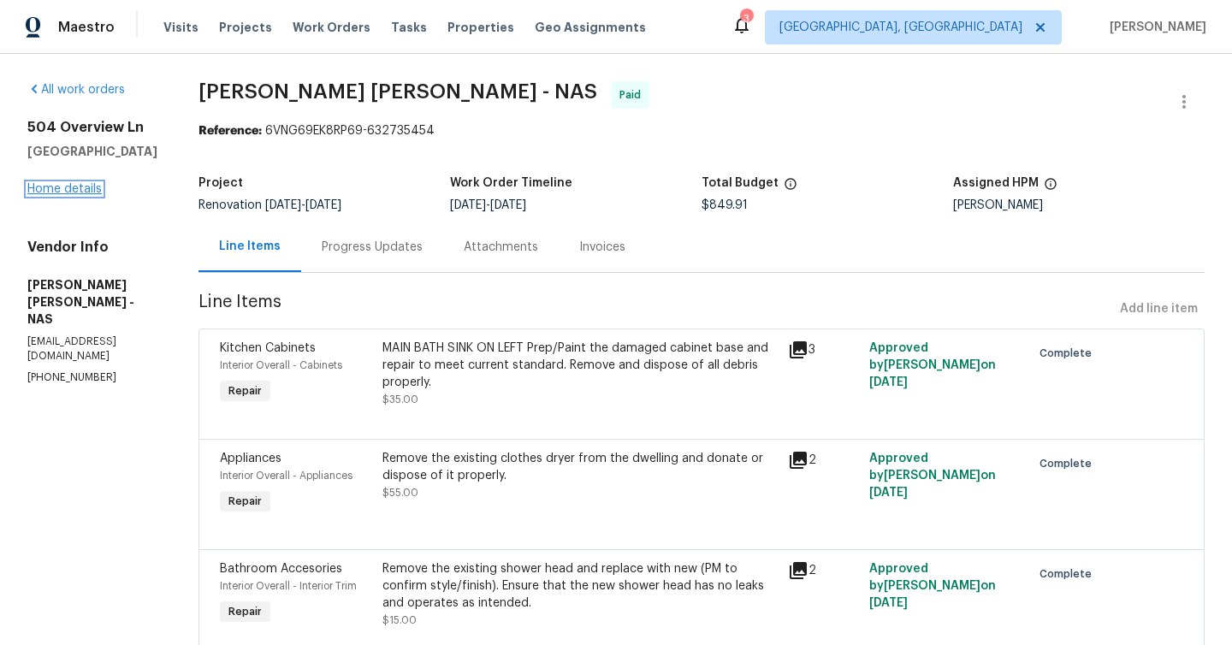
click at [64, 192] on link "Home details" at bounding box center [64, 189] width 74 height 12
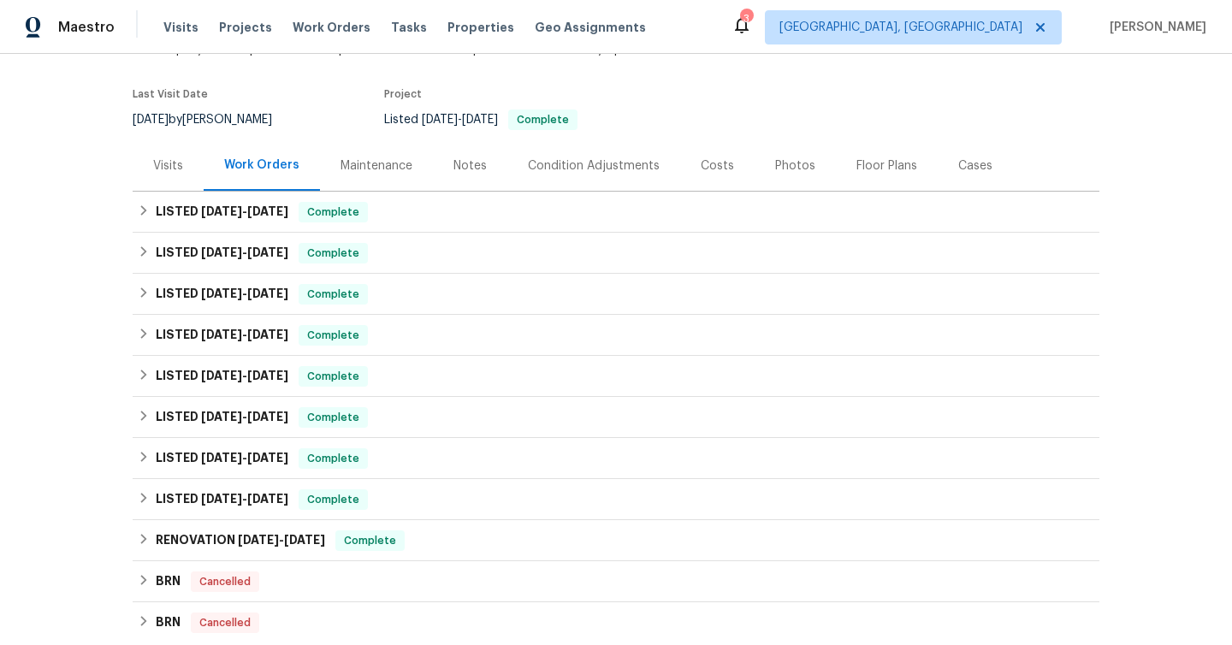
scroll to position [120, 0]
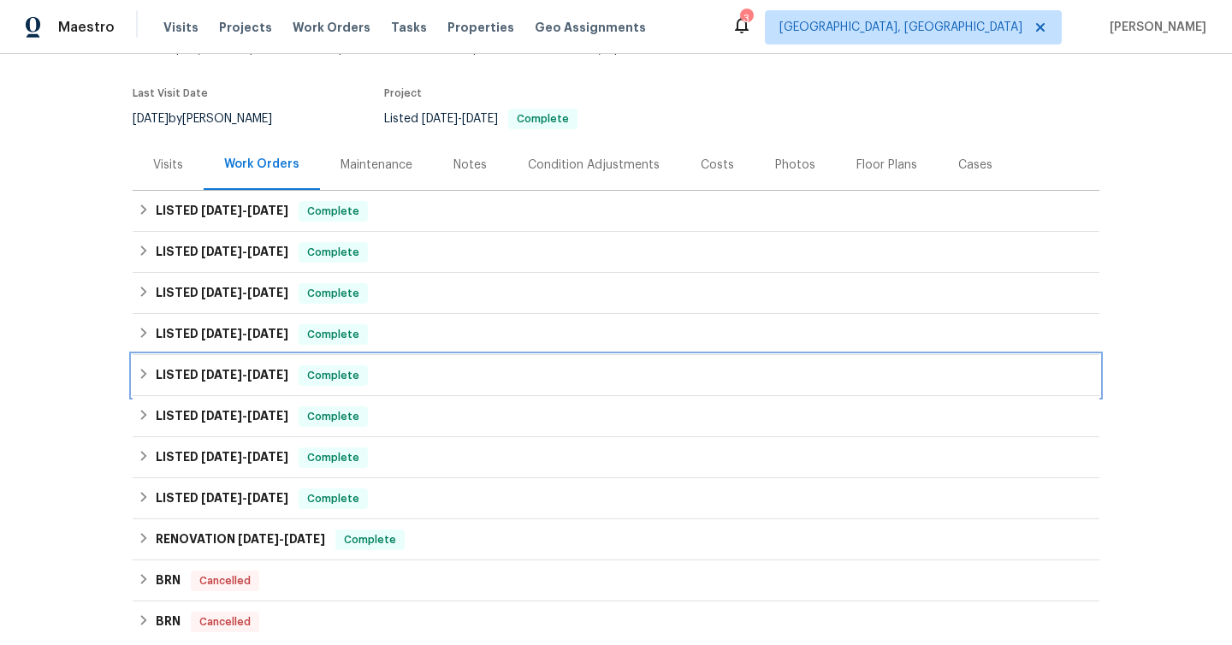
click at [150, 373] on div "LISTED [DATE] - [DATE] Complete" at bounding box center [616, 375] width 957 height 21
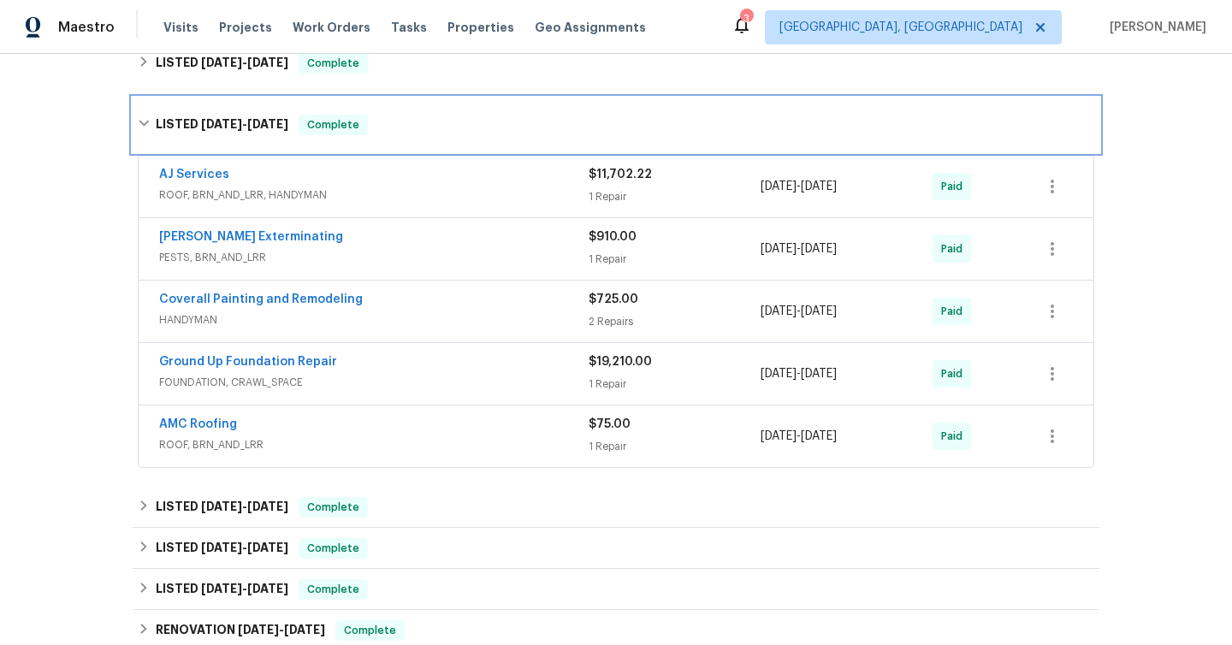
scroll to position [388, 0]
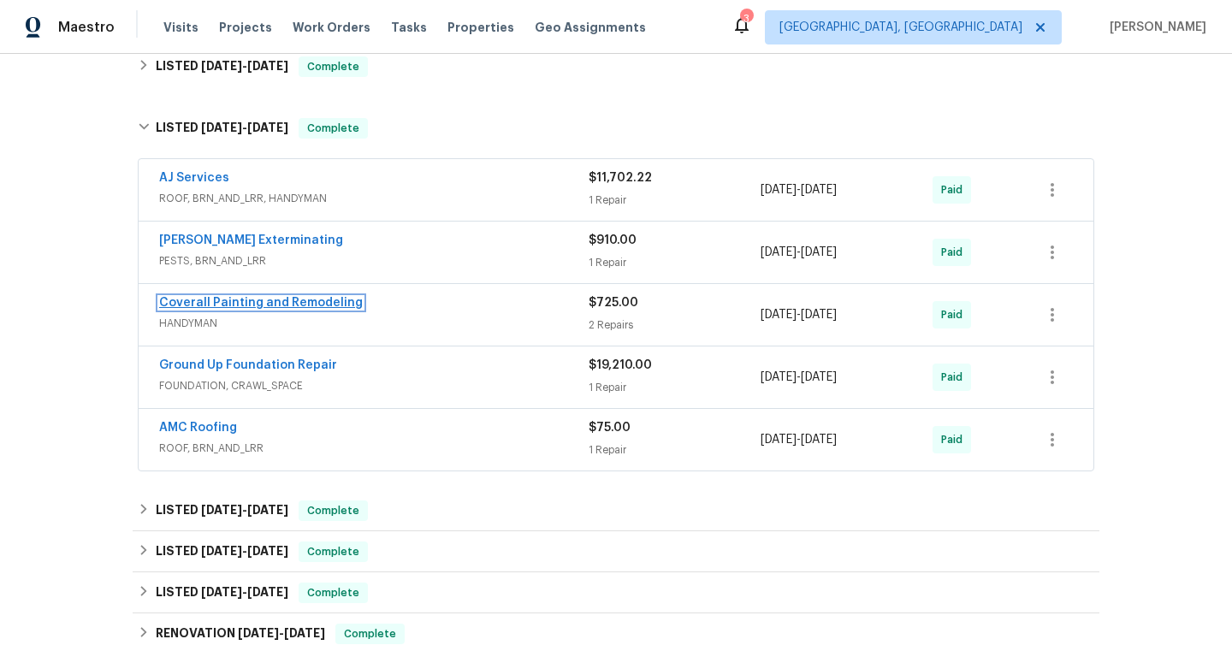
click at [313, 305] on link "Coverall Painting and Remodeling" at bounding box center [261, 303] width 204 height 12
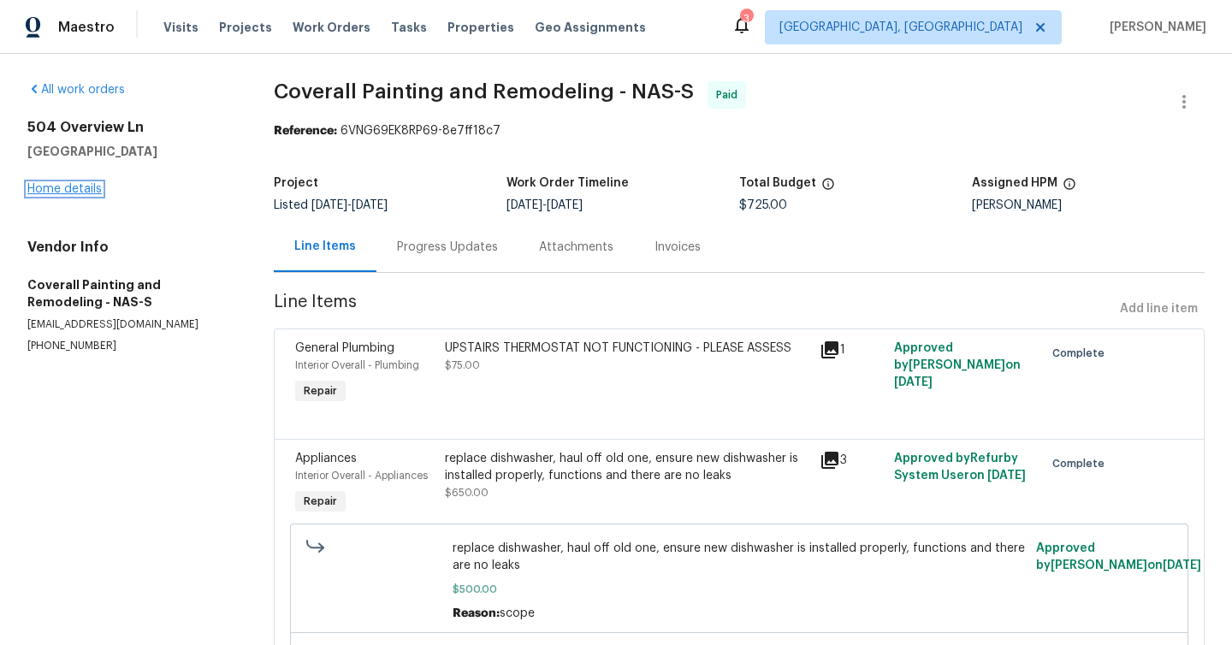
click at [92, 186] on link "Home details" at bounding box center [64, 189] width 74 height 12
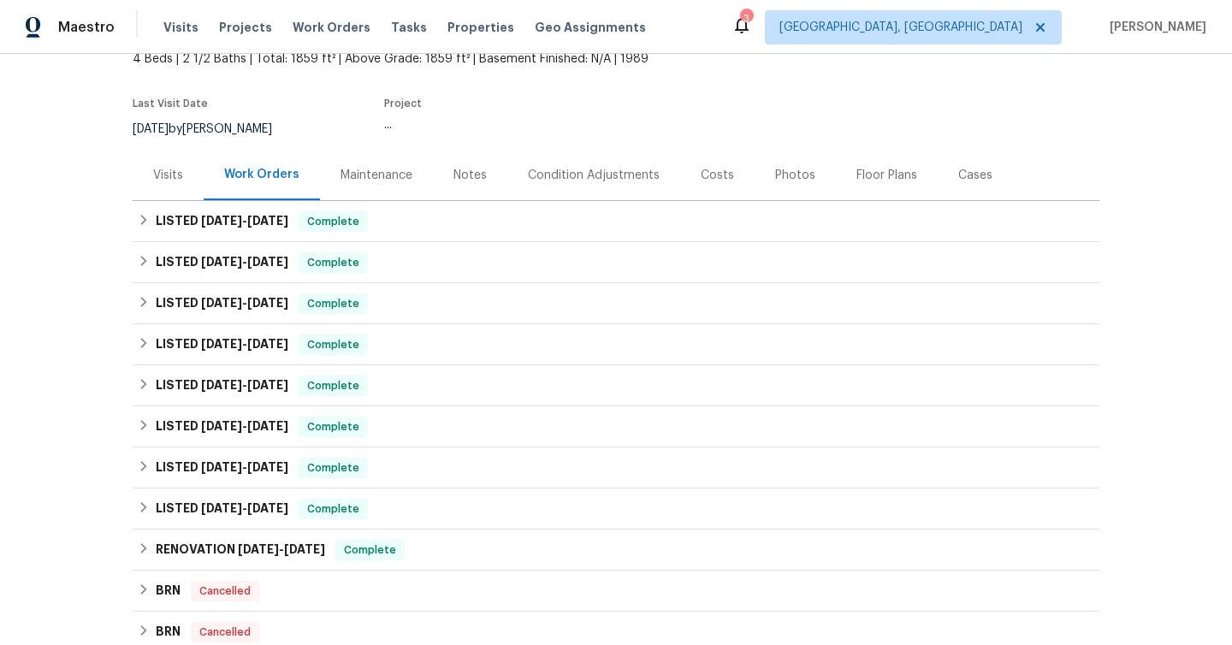
scroll to position [148, 0]
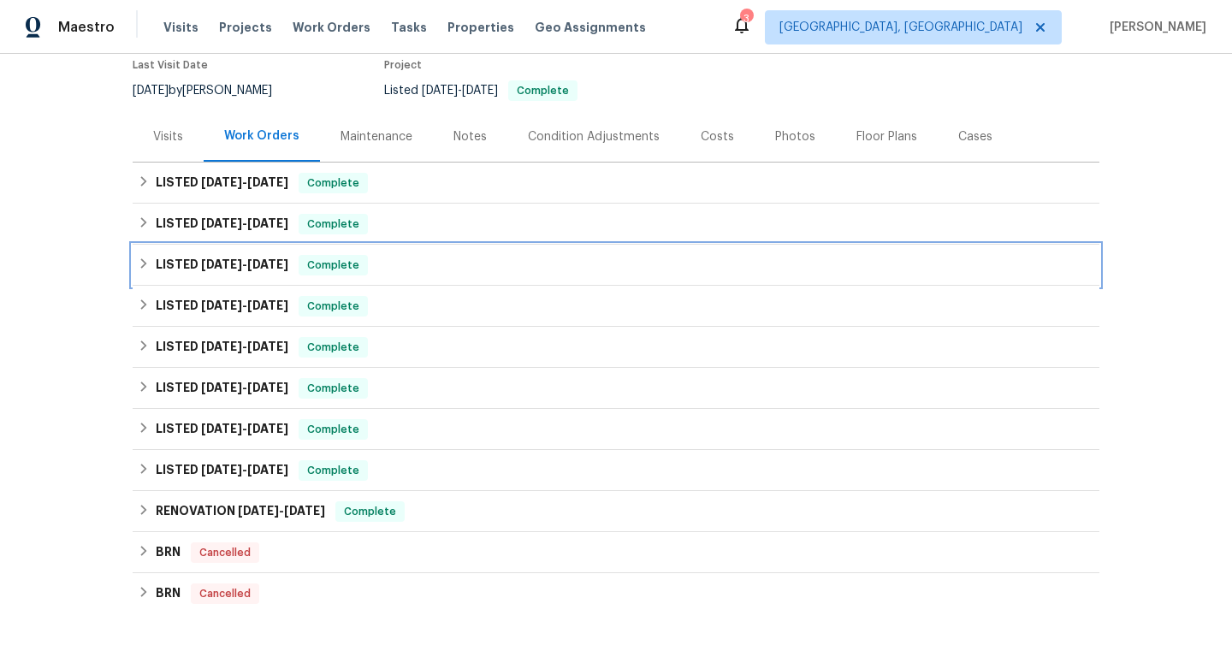
click at [151, 264] on div "LISTED [DATE] - [DATE] Complete" at bounding box center [616, 265] width 957 height 21
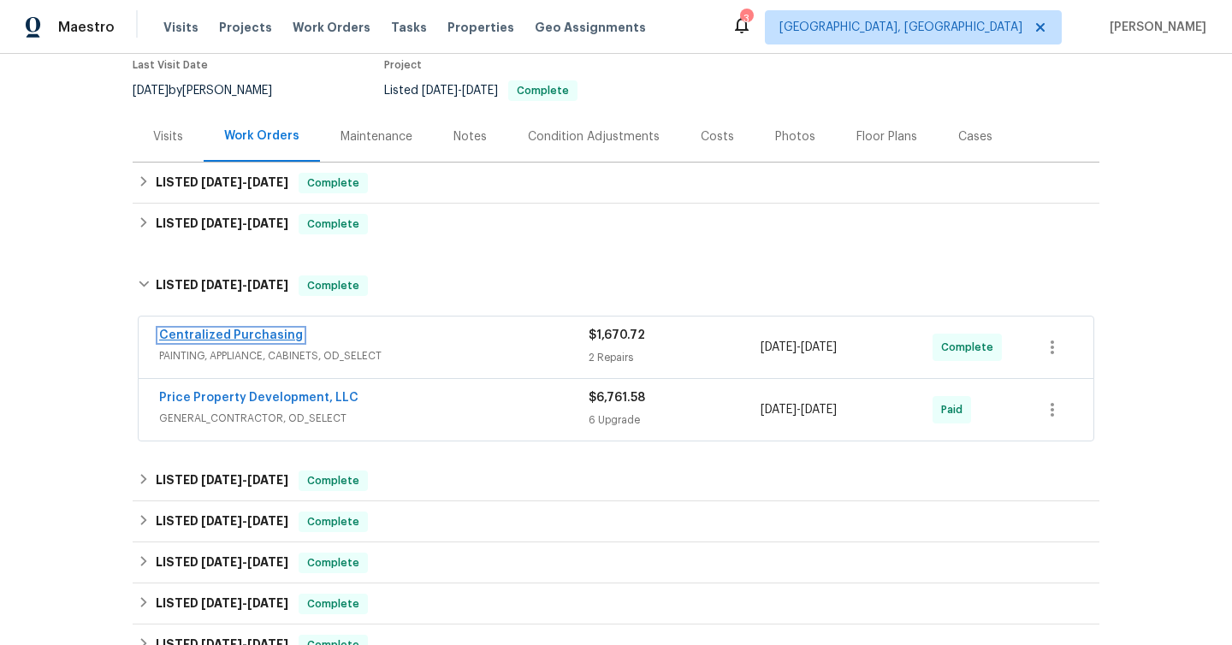
click at [247, 331] on link "Centralized Purchasing" at bounding box center [231, 335] width 144 height 12
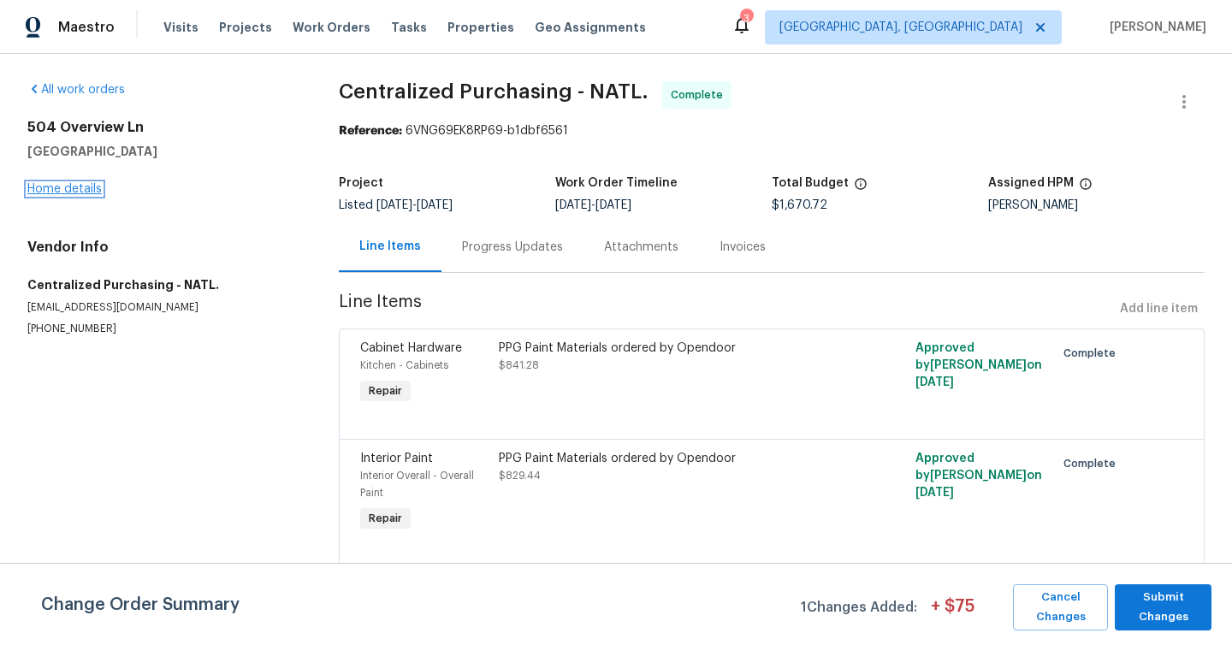
click at [89, 188] on link "Home details" at bounding box center [64, 189] width 74 height 12
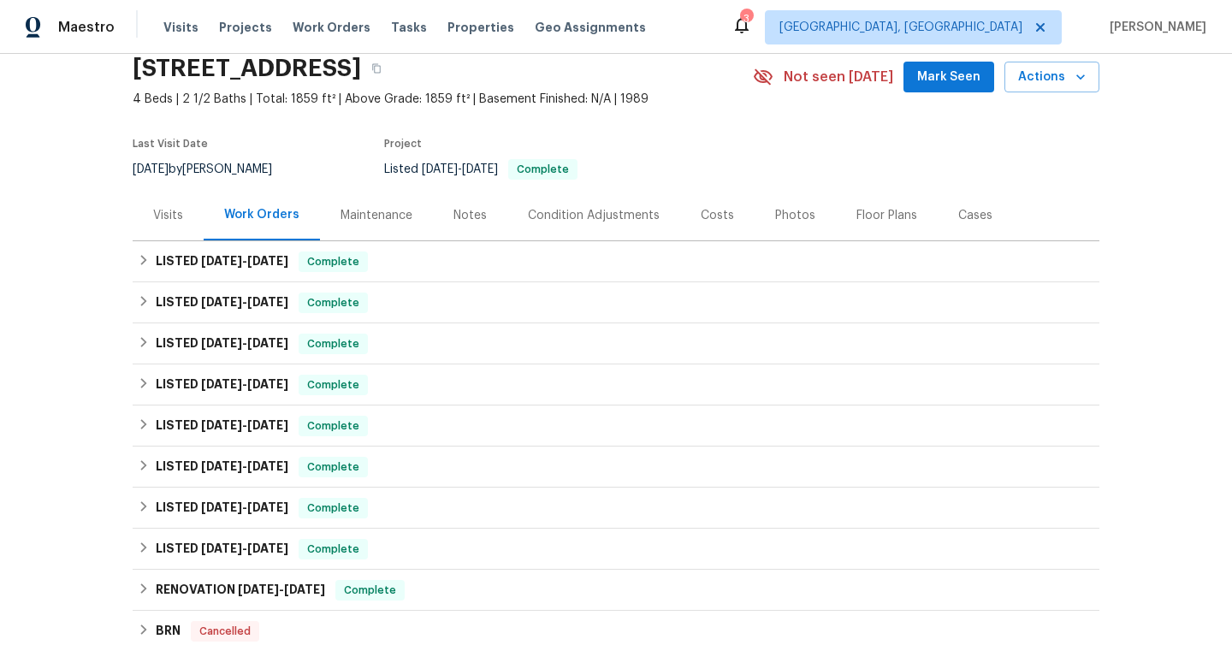
scroll to position [93, 0]
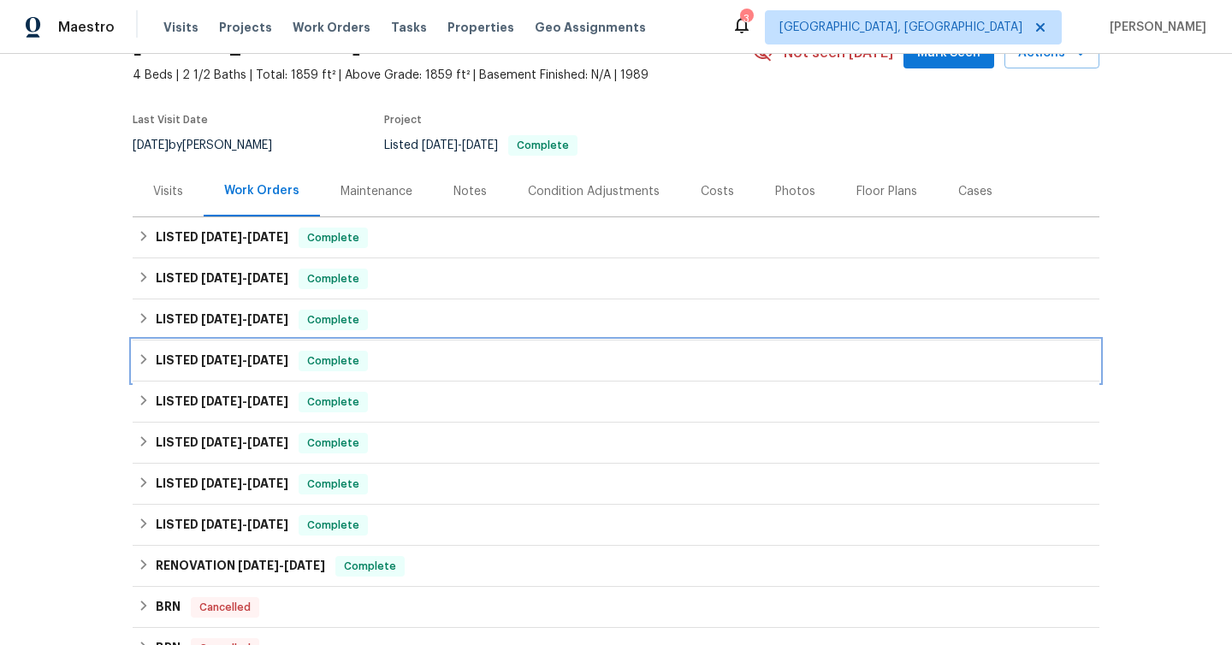
click at [143, 361] on icon at bounding box center [144, 359] width 6 height 10
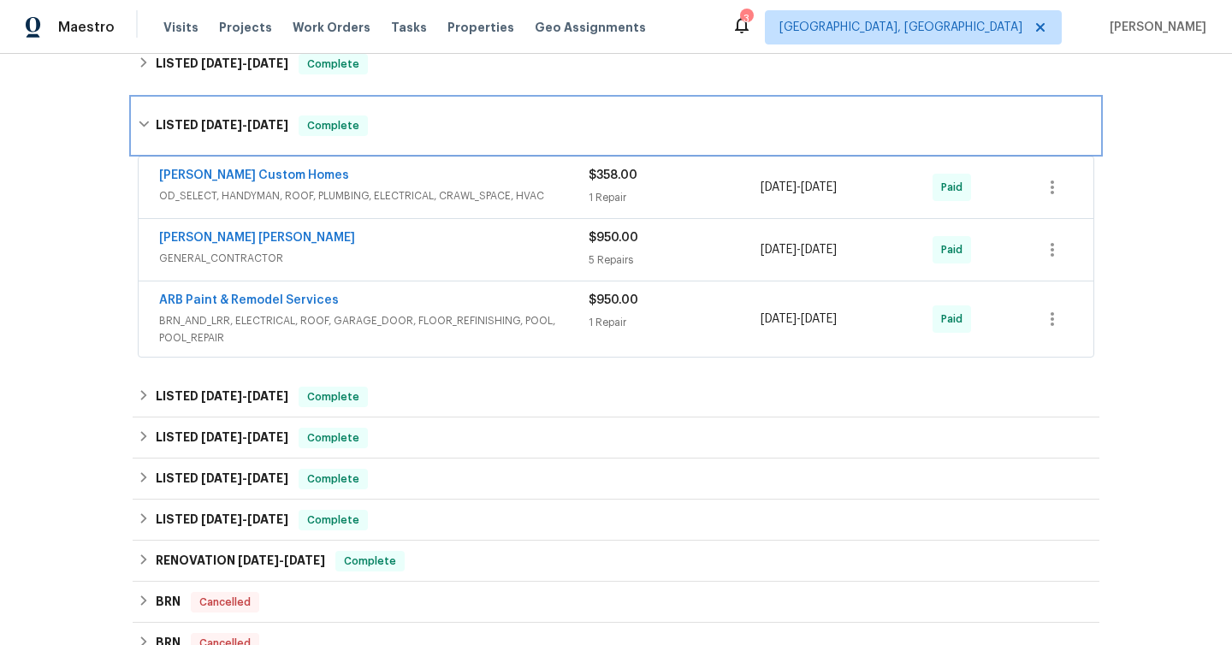
scroll to position [355, 0]
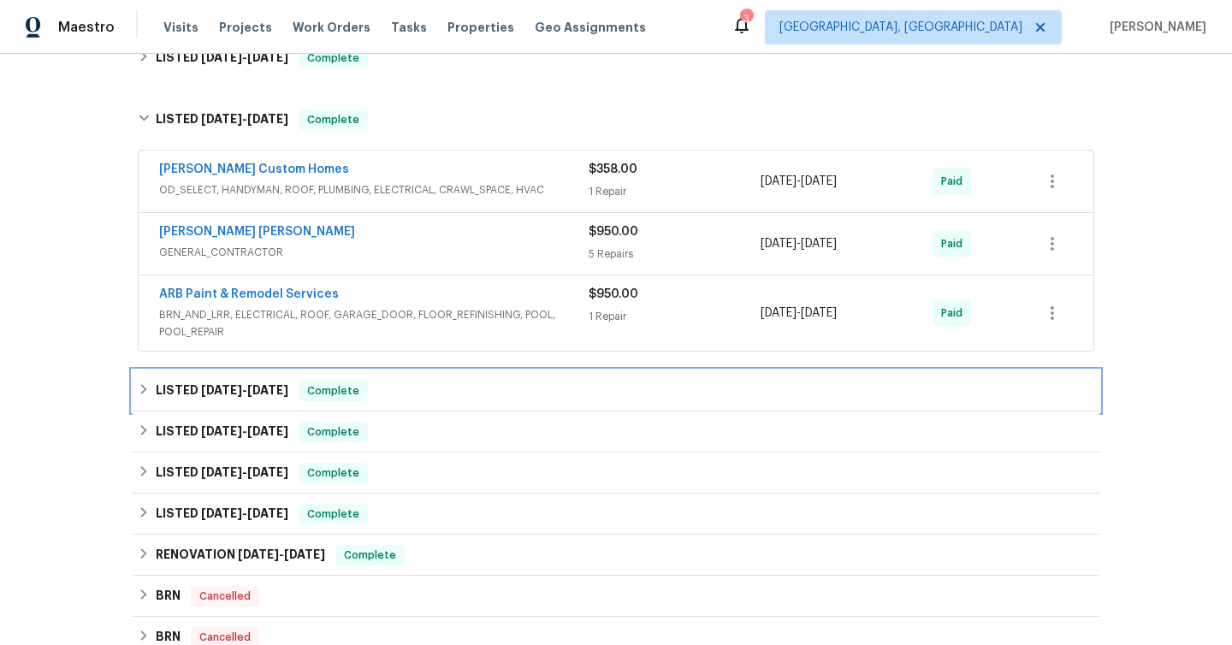
click at [143, 393] on icon at bounding box center [144, 389] width 12 height 12
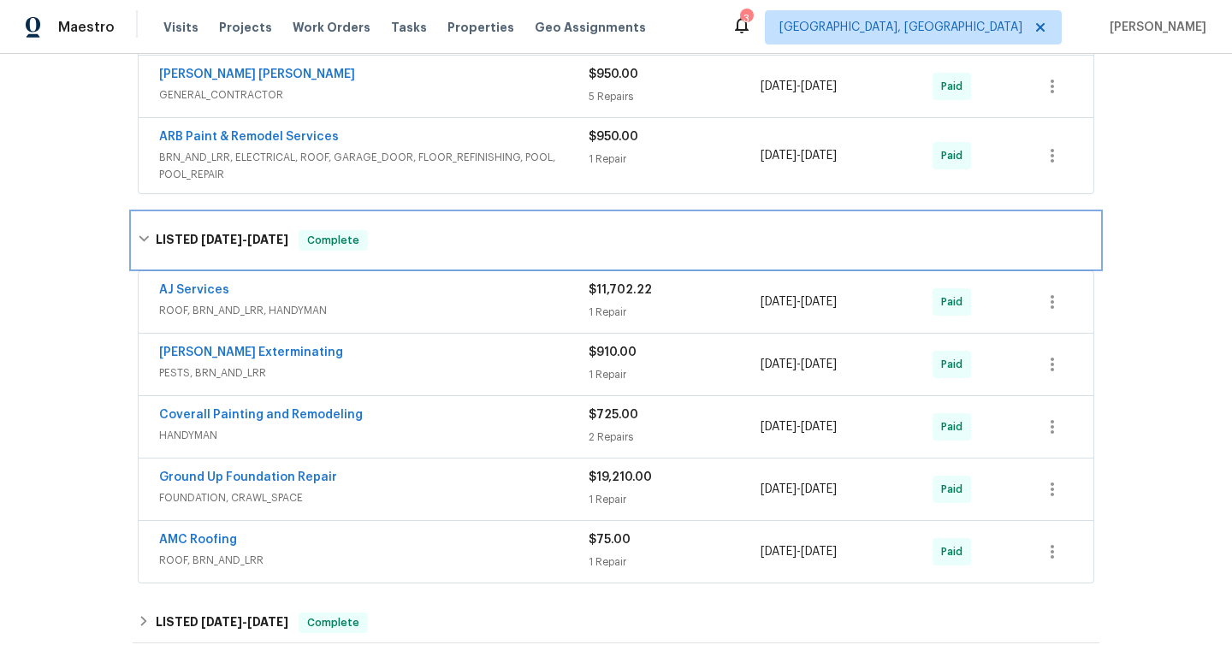
scroll to position [615, 0]
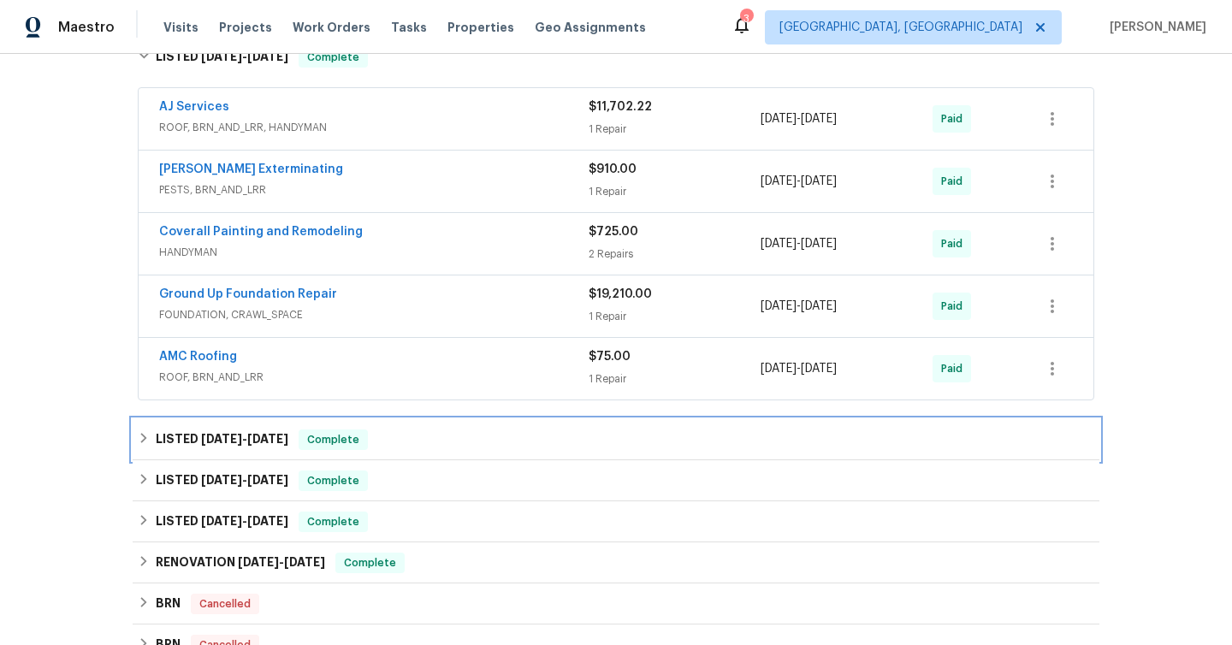
click at [145, 440] on icon at bounding box center [144, 438] width 12 height 12
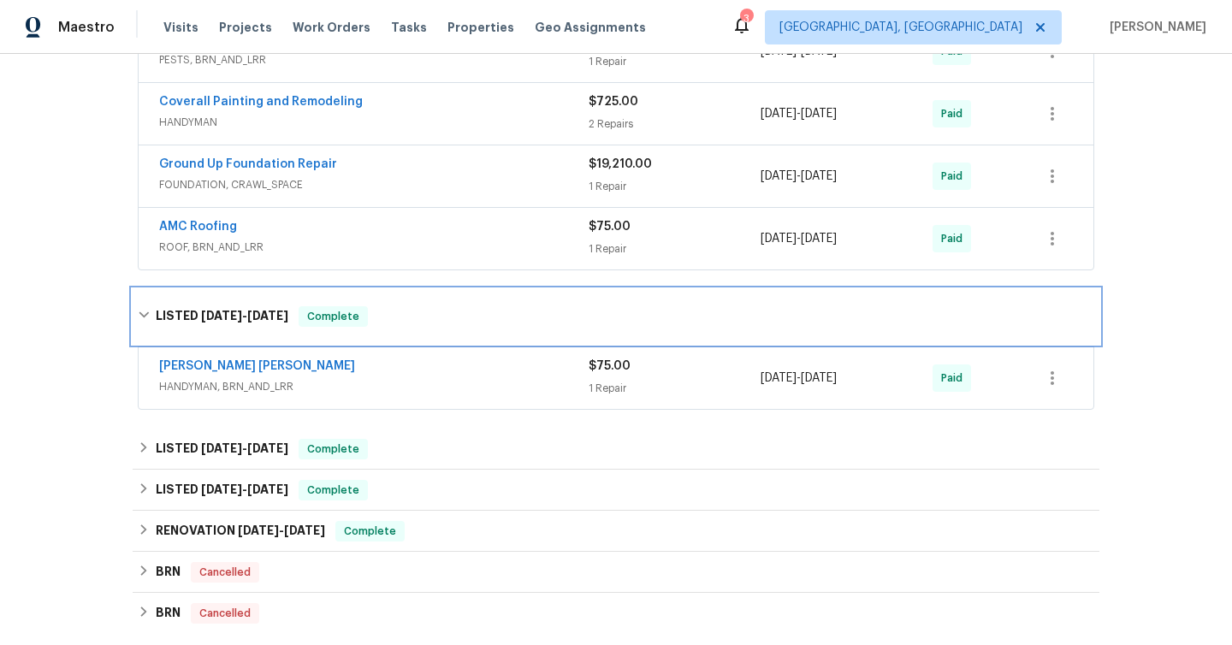
scroll to position [838, 0]
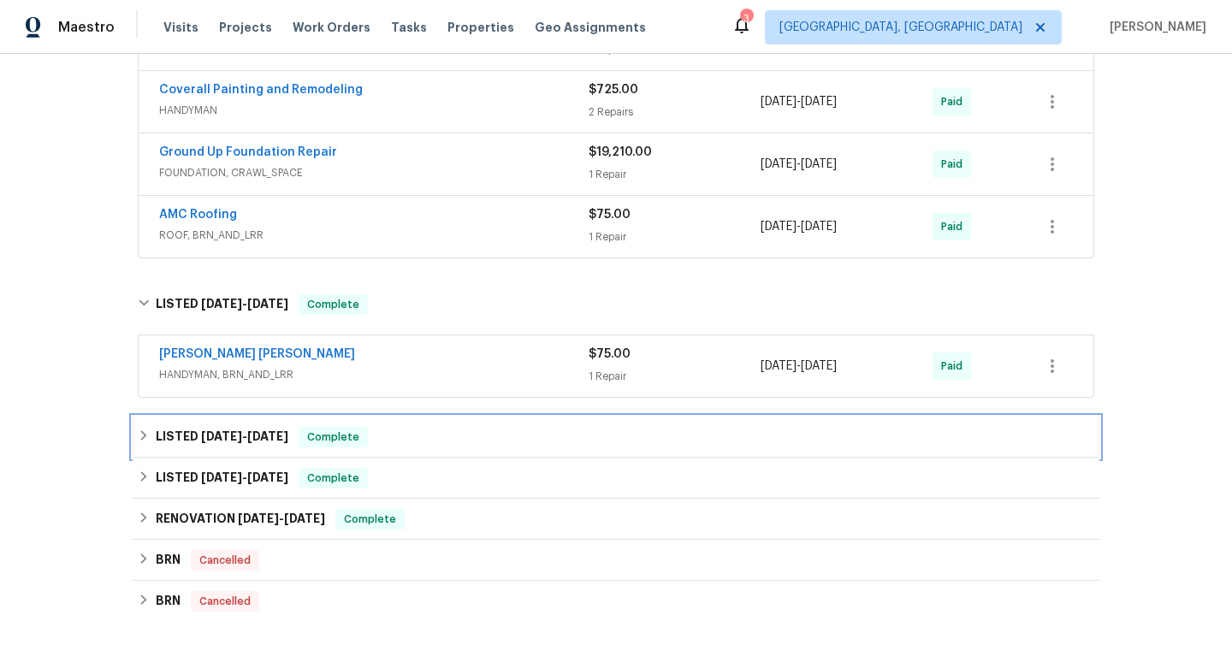
click at [142, 436] on icon at bounding box center [144, 436] width 12 height 12
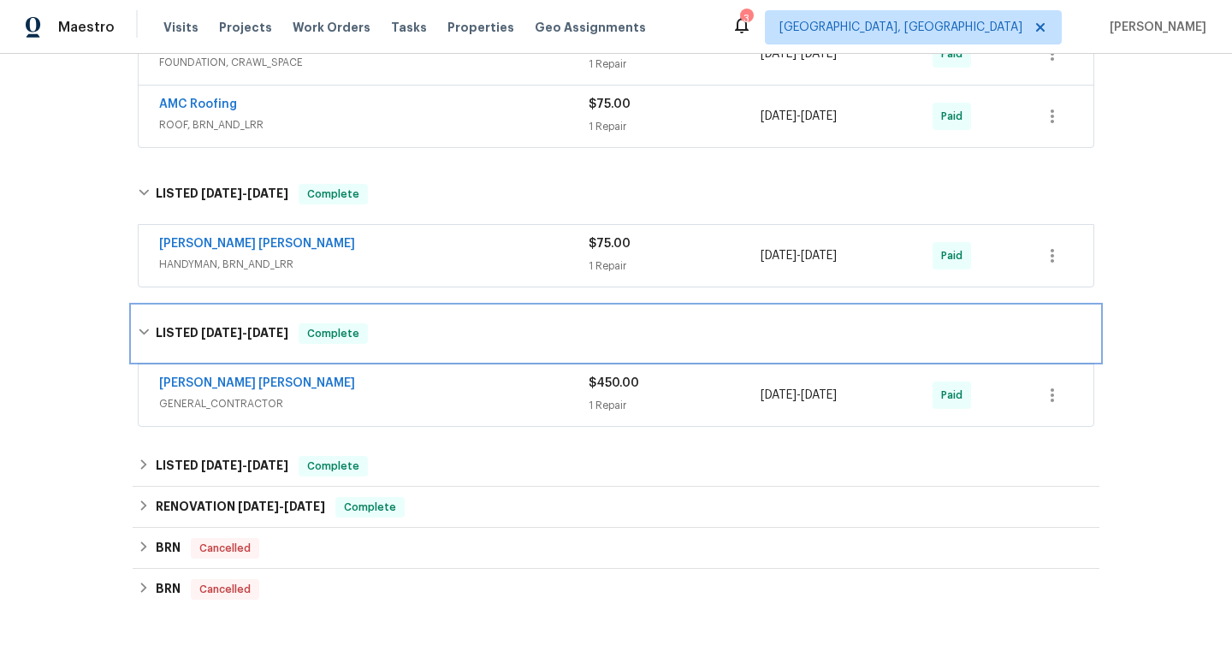
scroll to position [1015, 0]
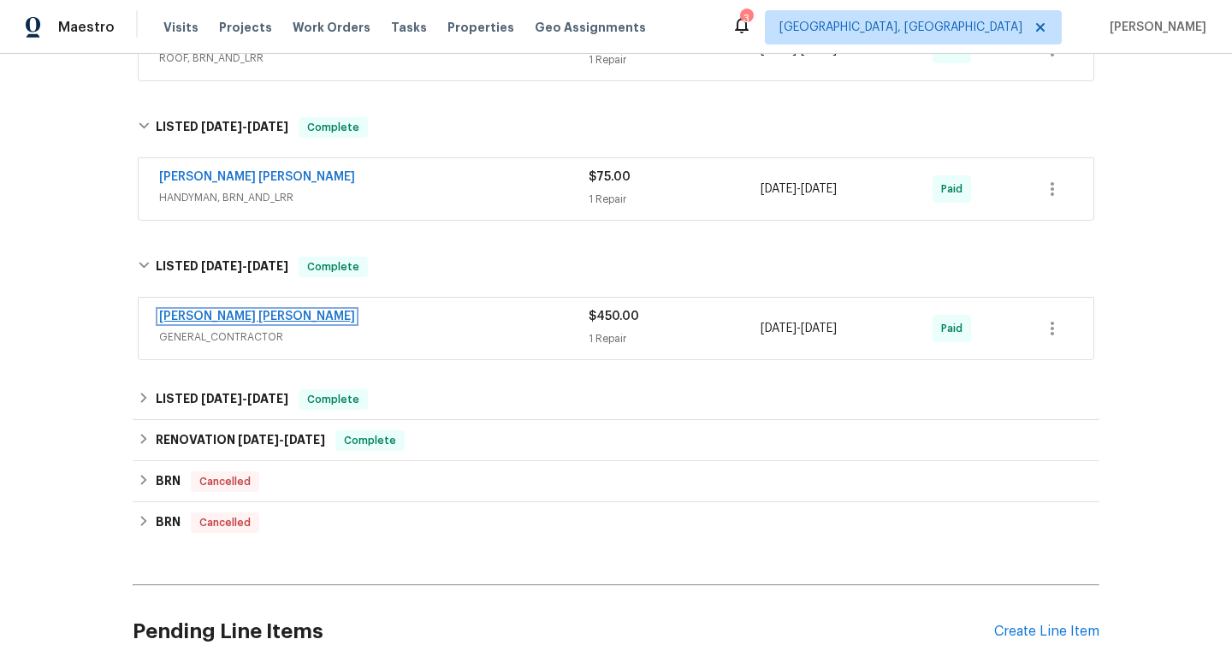
click at [235, 314] on link "[PERSON_NAME] [PERSON_NAME]" at bounding box center [257, 317] width 196 height 12
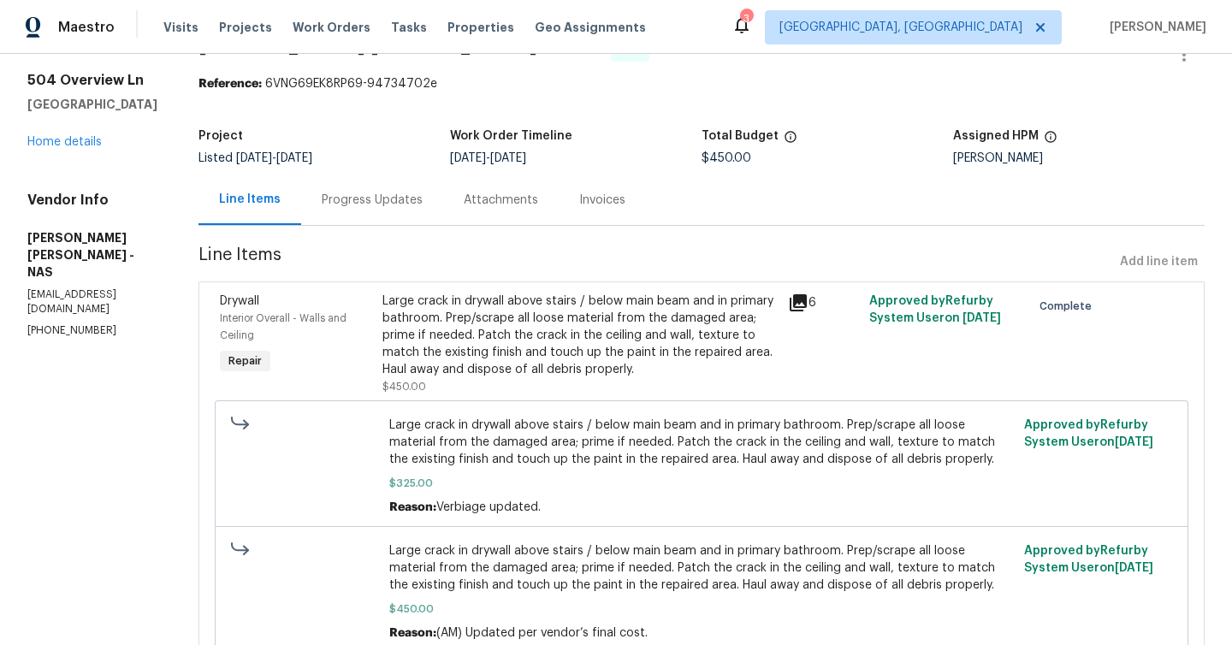
scroll to position [22, 0]
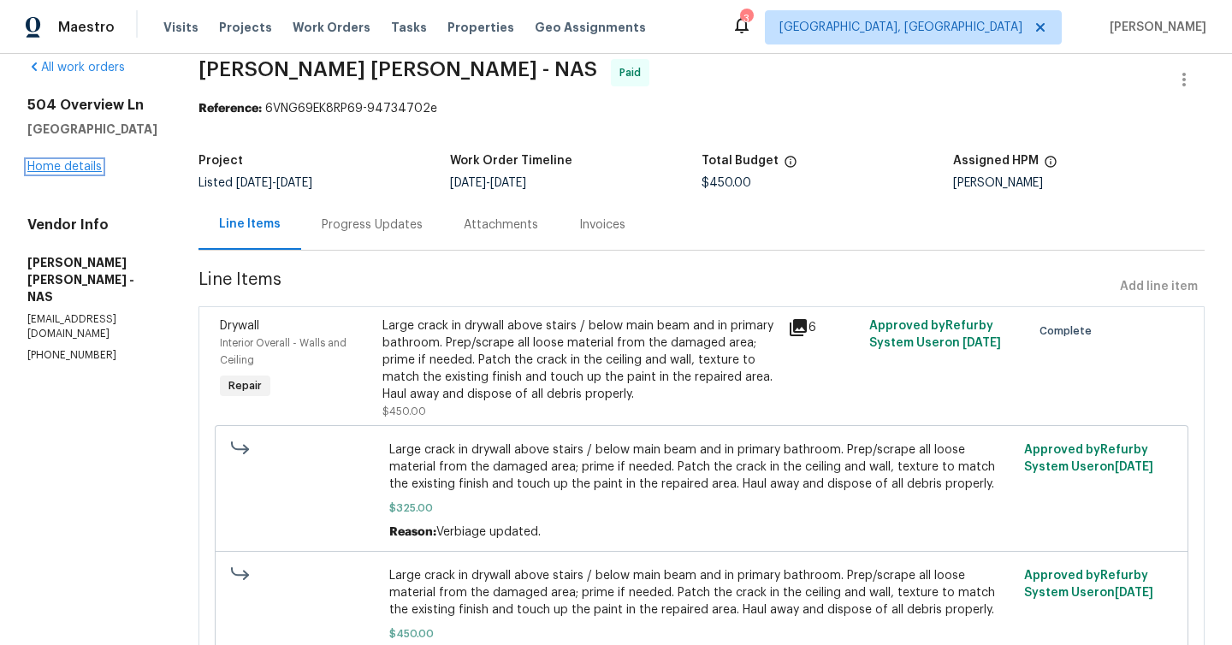
click at [72, 167] on link "Home details" at bounding box center [64, 167] width 74 height 12
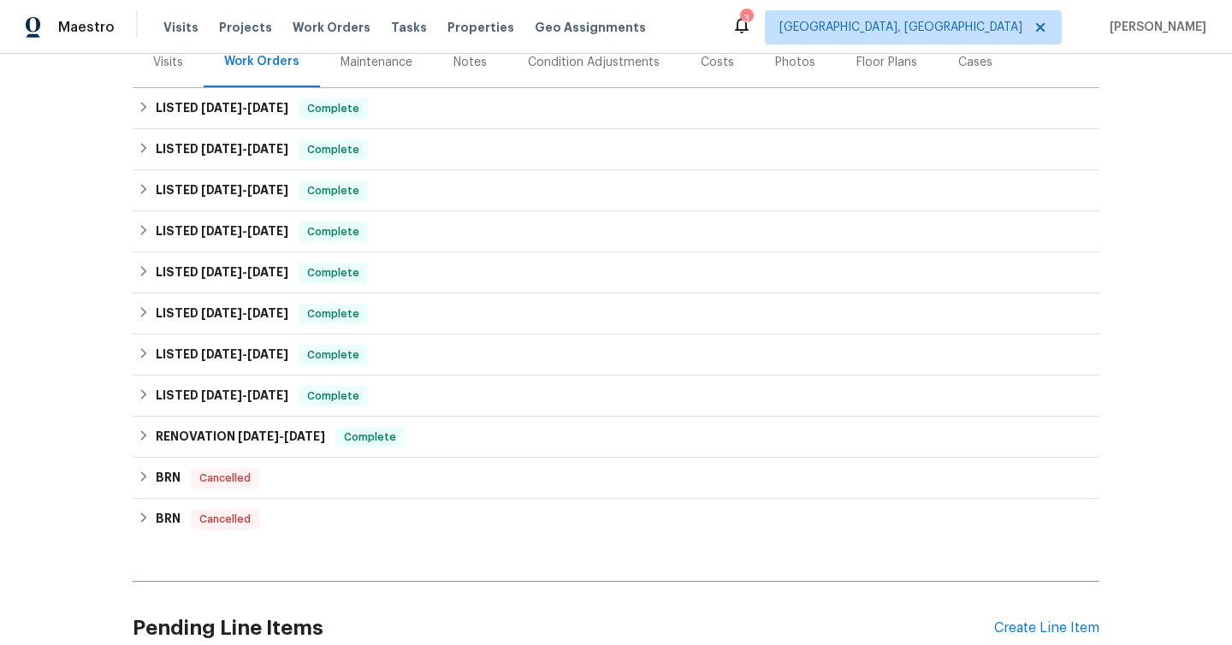
scroll to position [379, 0]
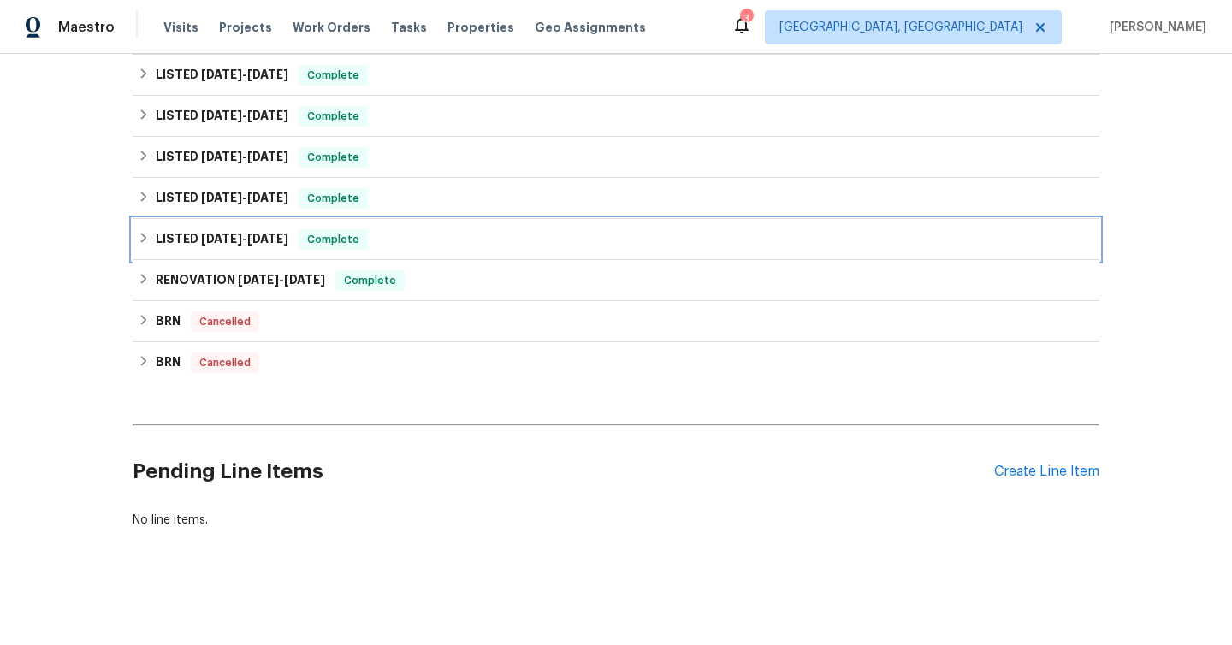
click at [142, 237] on icon at bounding box center [144, 238] width 12 height 12
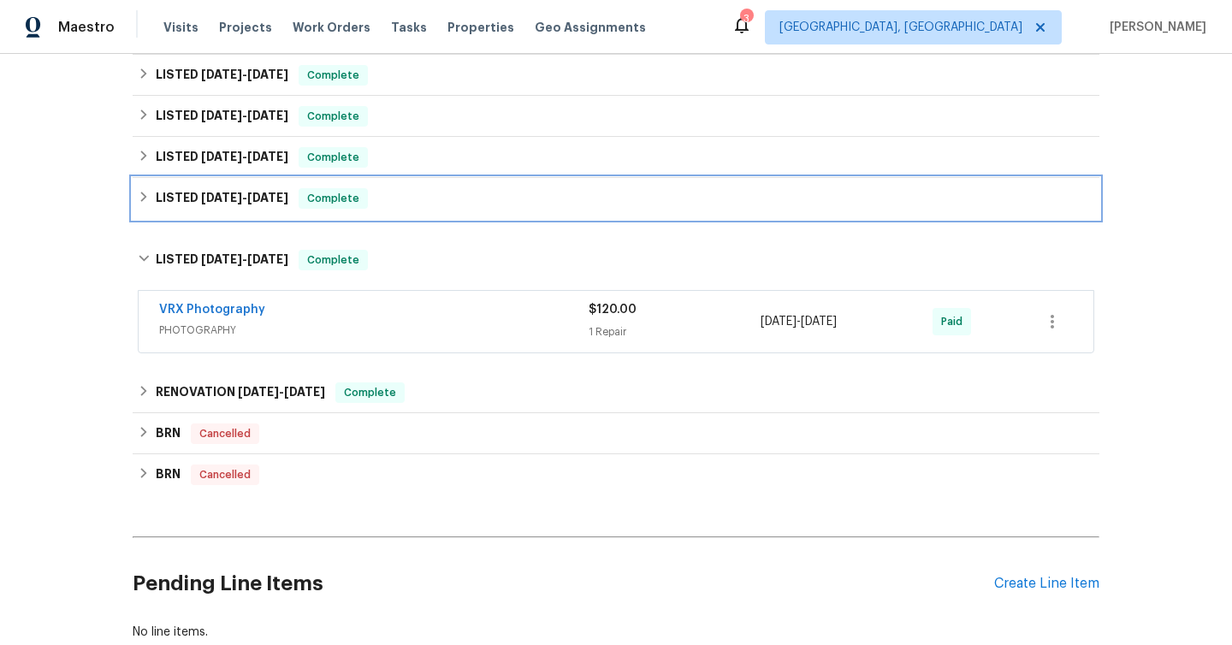
click at [134, 198] on div "LISTED [DATE] - [DATE] Complete" at bounding box center [616, 198] width 967 height 41
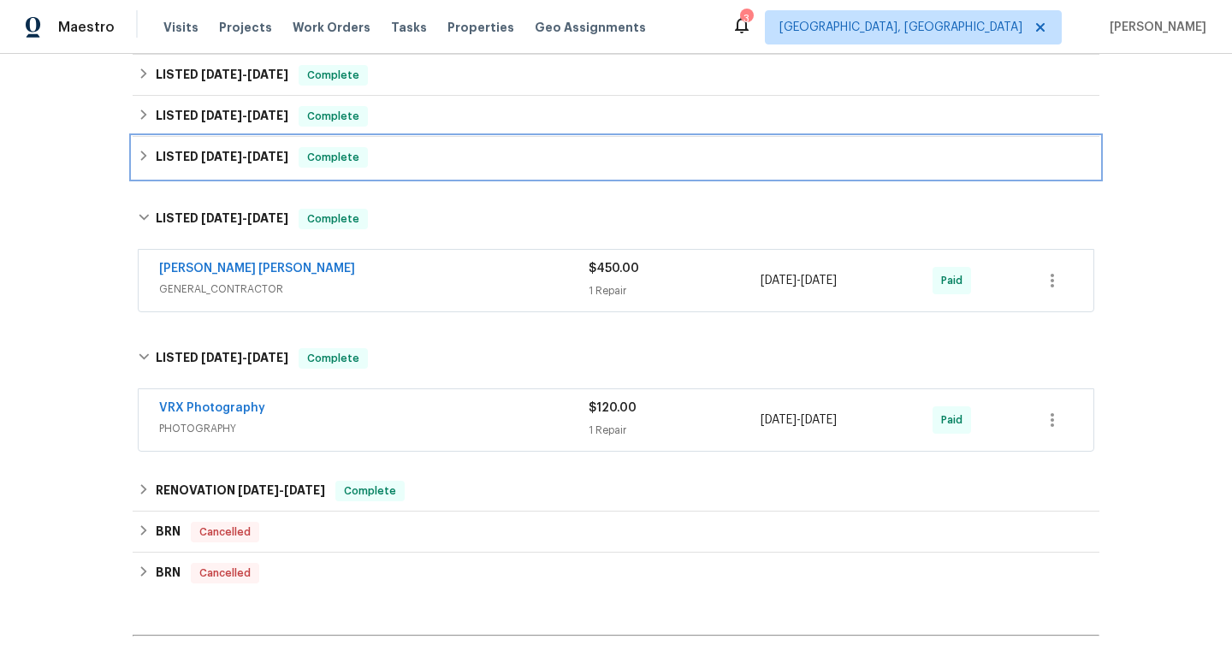
click at [151, 153] on div "LISTED [DATE] - [DATE] Complete" at bounding box center [616, 157] width 957 height 21
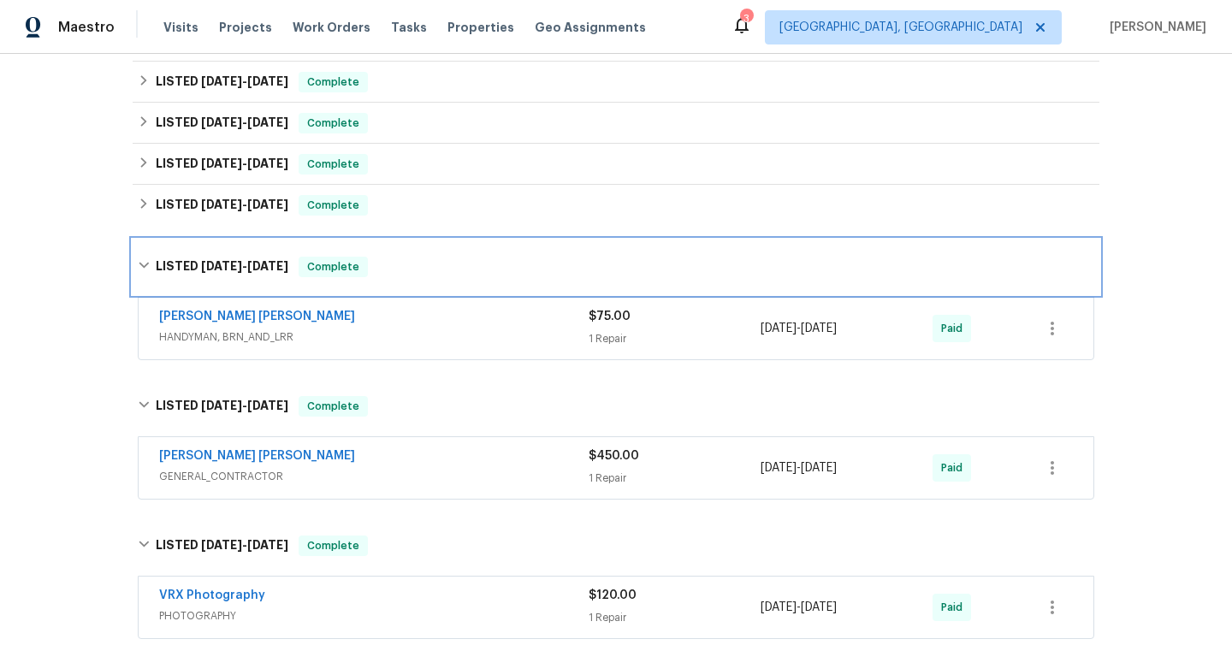
scroll to position [219, 0]
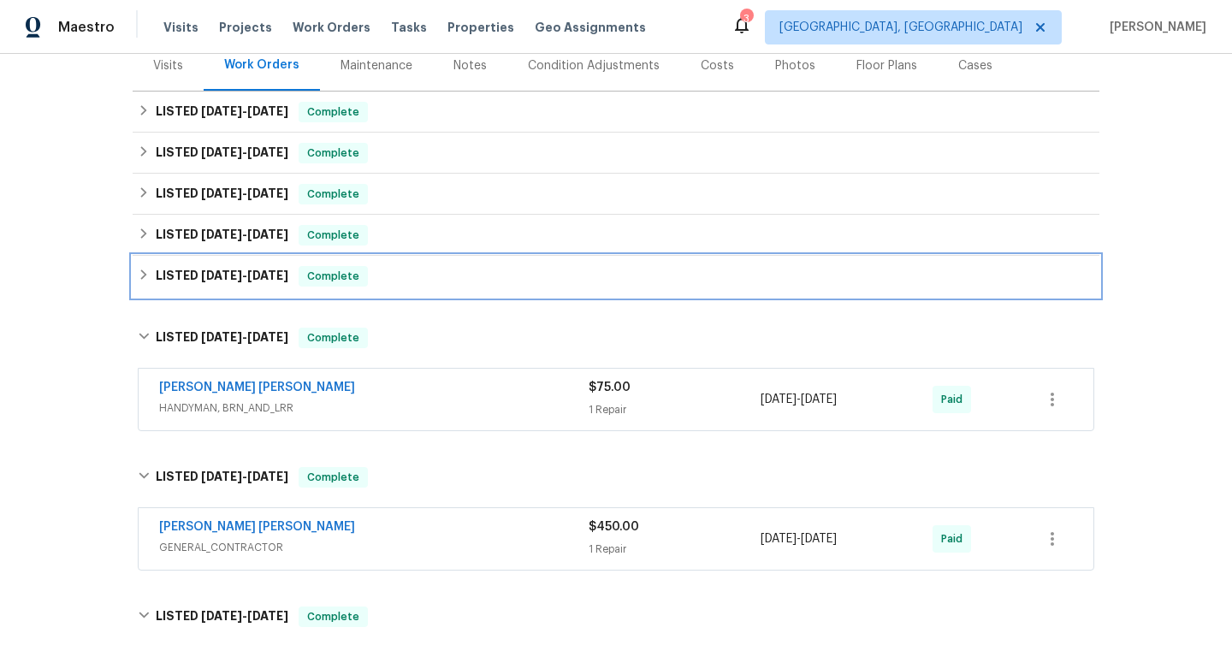
click at [141, 276] on icon at bounding box center [144, 275] width 12 height 12
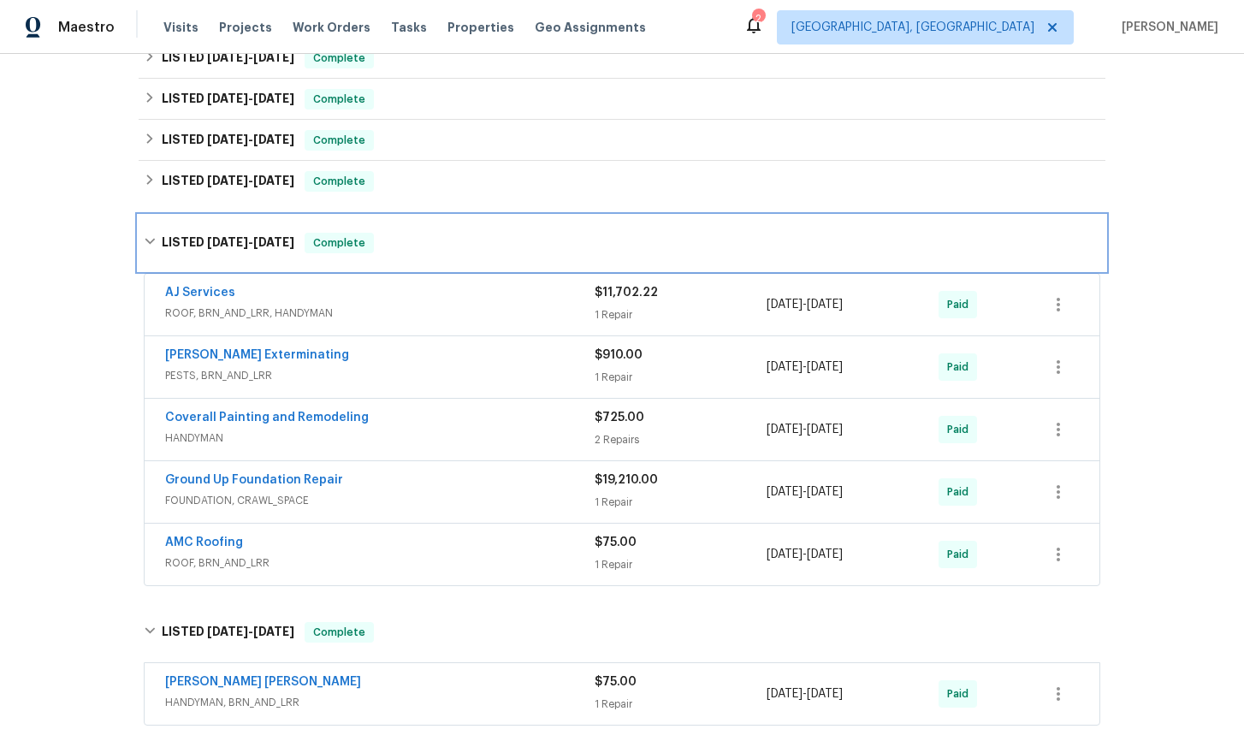
scroll to position [273, 0]
